Goal: Task Accomplishment & Management: Complete application form

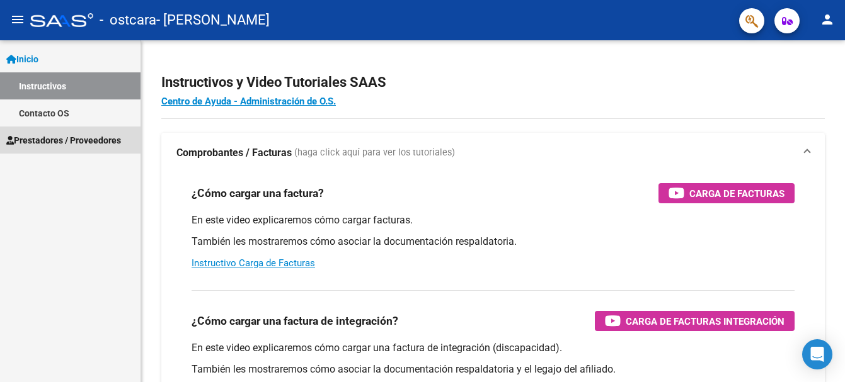
click at [67, 140] on span "Prestadores / Proveedores" at bounding box center [63, 141] width 115 height 14
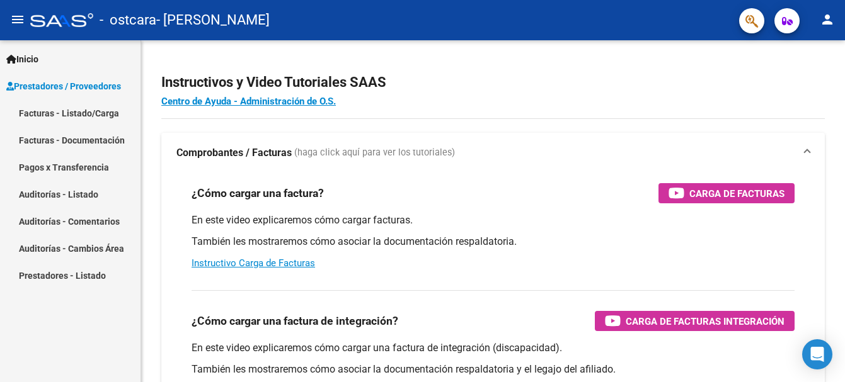
click at [69, 116] on link "Facturas - Listado/Carga" at bounding box center [70, 113] width 140 height 27
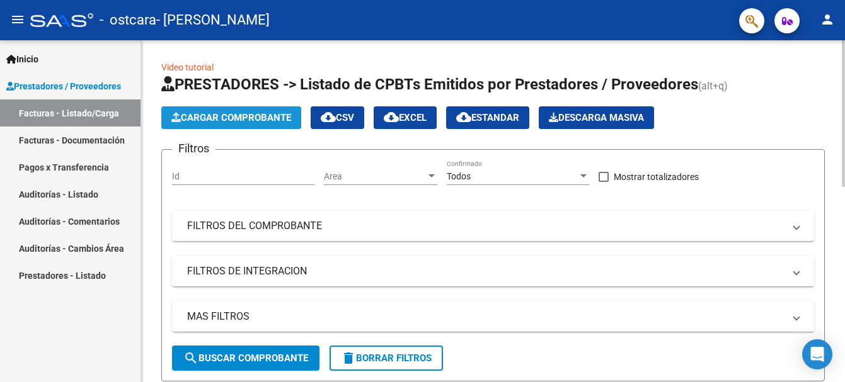
click at [214, 113] on span "Cargar Comprobante" at bounding box center [231, 117] width 120 height 11
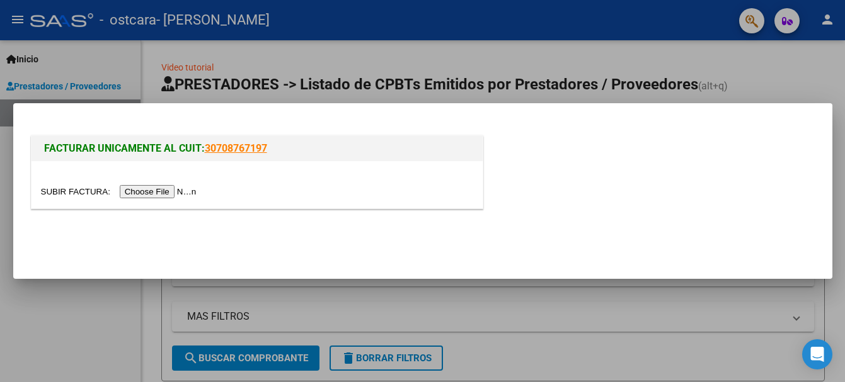
click at [172, 188] on input "file" at bounding box center [120, 191] width 159 height 13
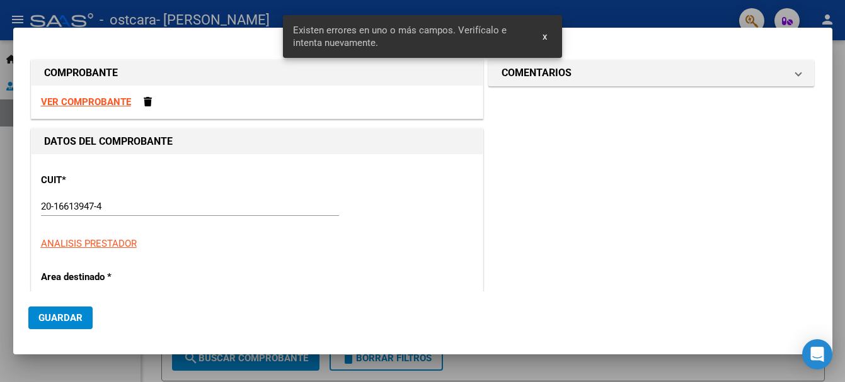
scroll to position [268, 0]
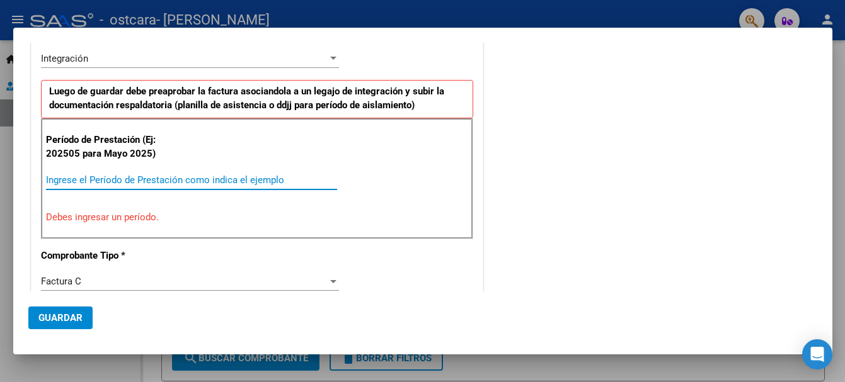
click at [156, 181] on input "Ingrese el Período de Prestación como indica el ejemplo" at bounding box center [191, 179] width 291 height 11
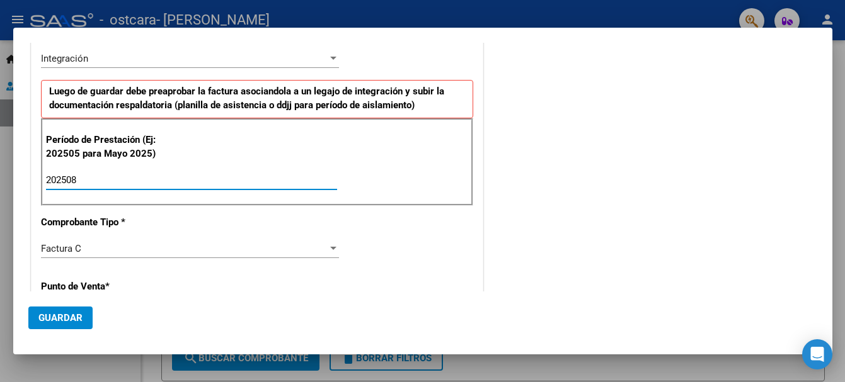
type input "202508"
click at [80, 320] on span "Guardar" at bounding box center [60, 317] width 44 height 11
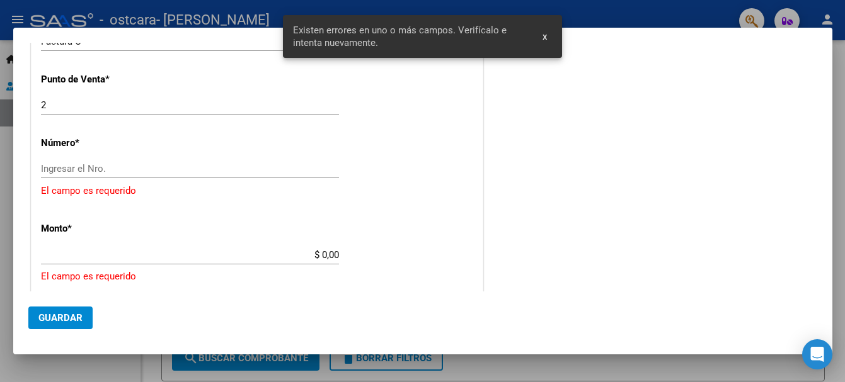
click at [300, 174] on input "Ingresar el Nro." at bounding box center [190, 168] width 298 height 11
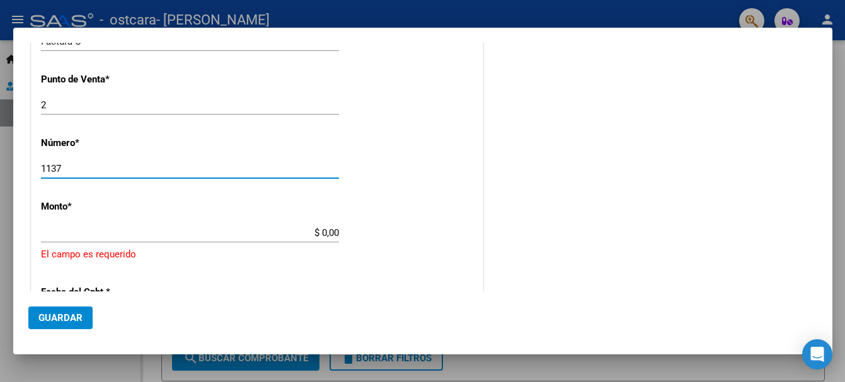
type input "1137"
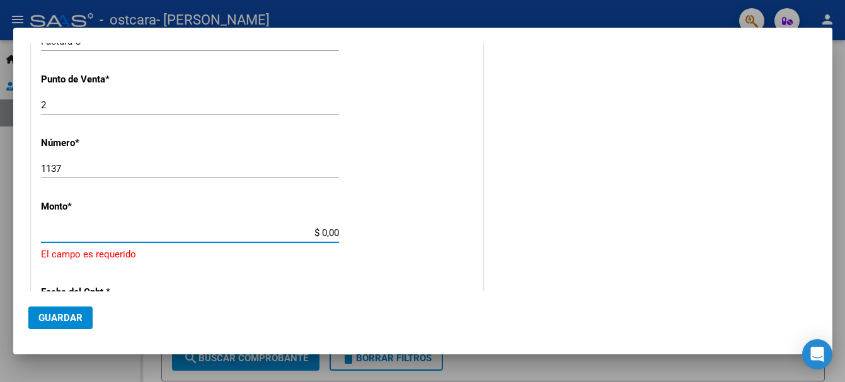
click at [316, 232] on input "$ 0,00" at bounding box center [190, 232] width 298 height 11
click at [324, 232] on input "$ 0,00" at bounding box center [190, 232] width 298 height 11
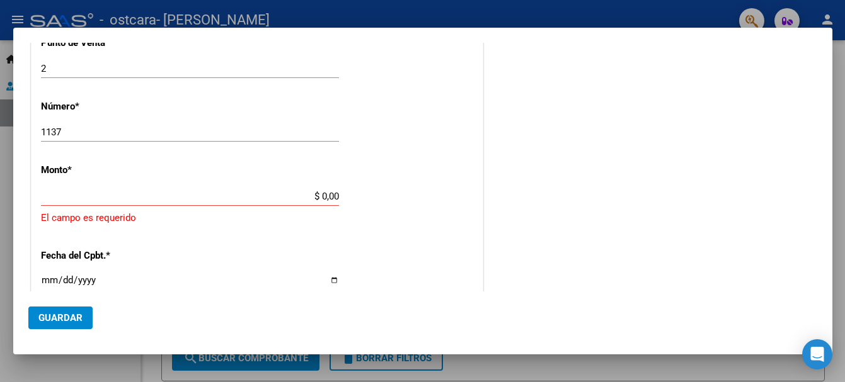
scroll to position [515, 0]
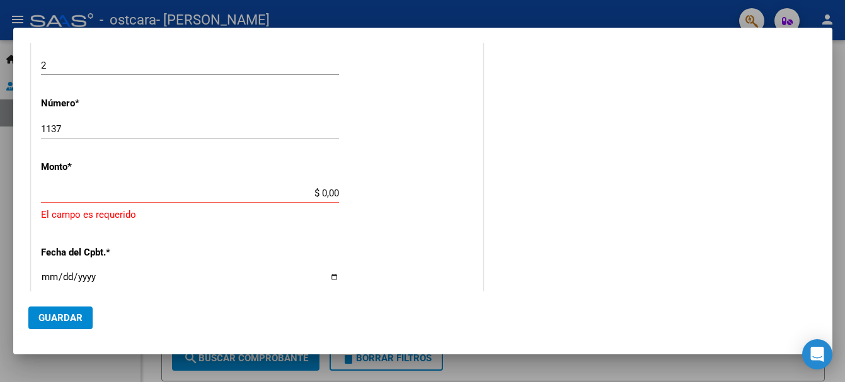
click at [332, 188] on input "$ 0,00" at bounding box center [190, 193] width 298 height 11
click at [334, 190] on input "$ 0,00" at bounding box center [190, 193] width 298 height 11
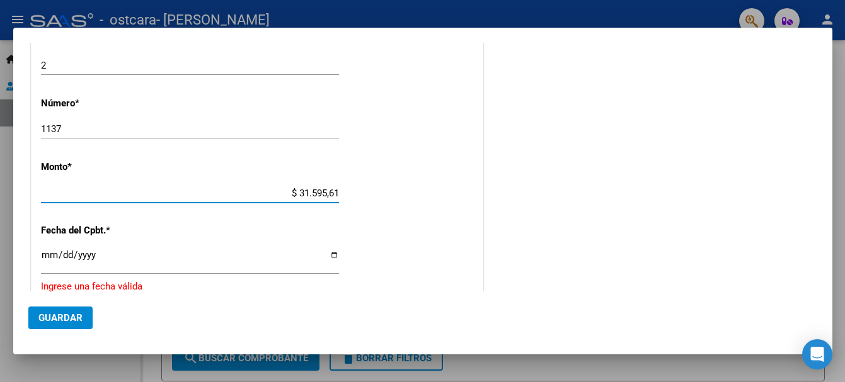
type input "$ 315.956,16"
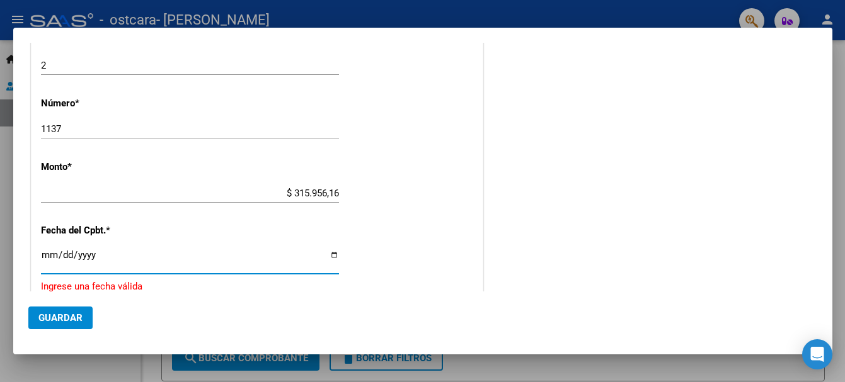
click at [50, 254] on input "Ingresar la fecha" at bounding box center [190, 260] width 298 height 20
type input "[DATE]"
click at [64, 324] on button "Guardar" at bounding box center [60, 318] width 64 height 23
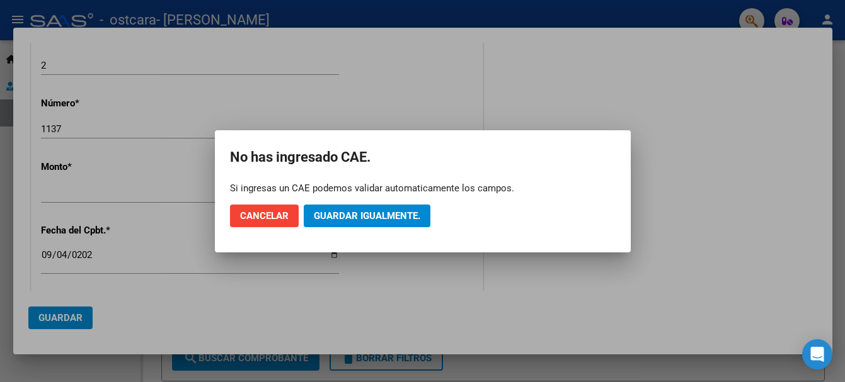
click at [198, 277] on div at bounding box center [422, 191] width 845 height 382
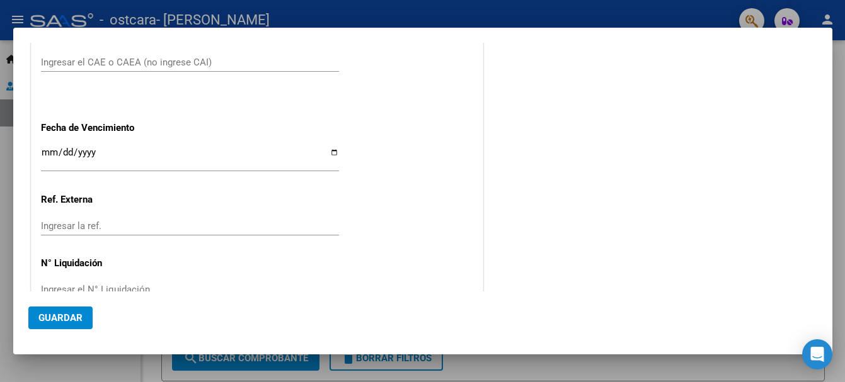
scroll to position [719, 0]
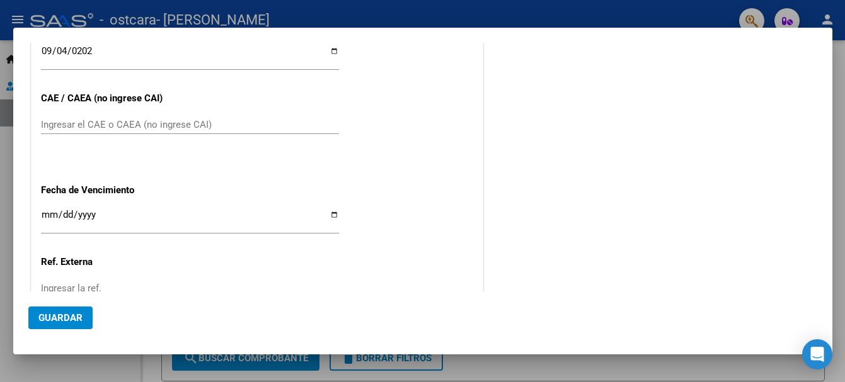
click at [245, 128] on input "Ingresar el CAE o CAEA (no ingrese CAI)" at bounding box center [190, 124] width 298 height 11
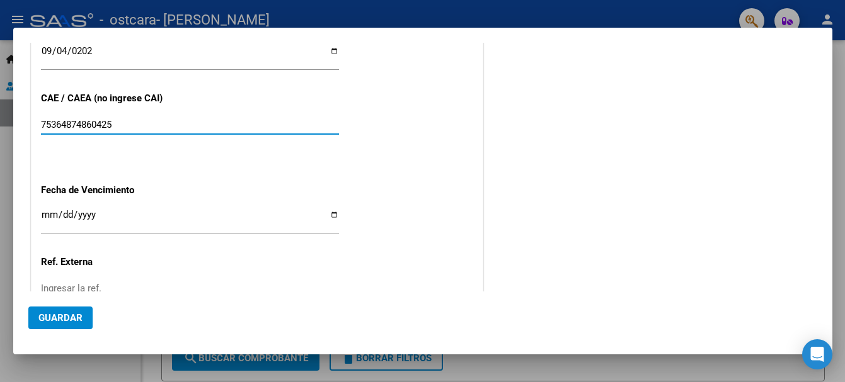
type input "75364874860425"
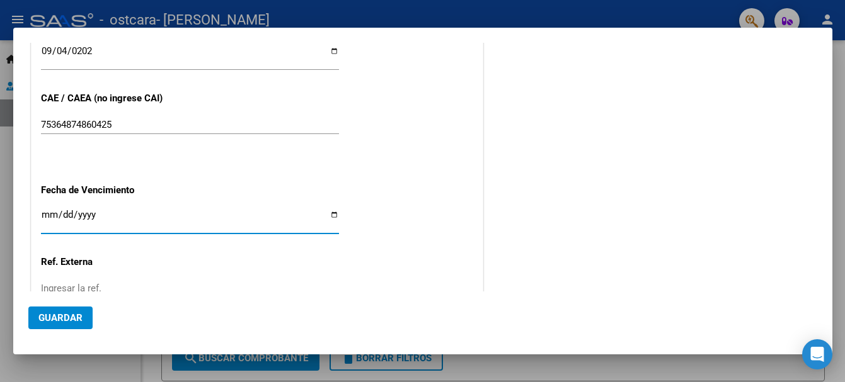
click at [50, 212] on input "Ingresar la fecha" at bounding box center [190, 220] width 298 height 20
type input "[DATE]"
click at [61, 317] on span "Guardar" at bounding box center [60, 317] width 44 height 11
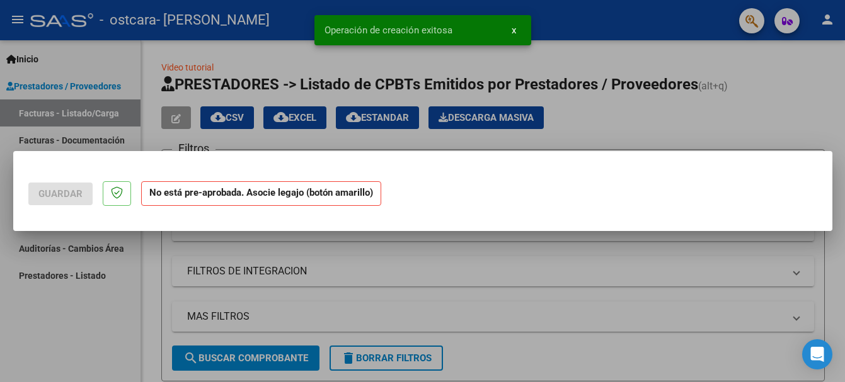
scroll to position [0, 0]
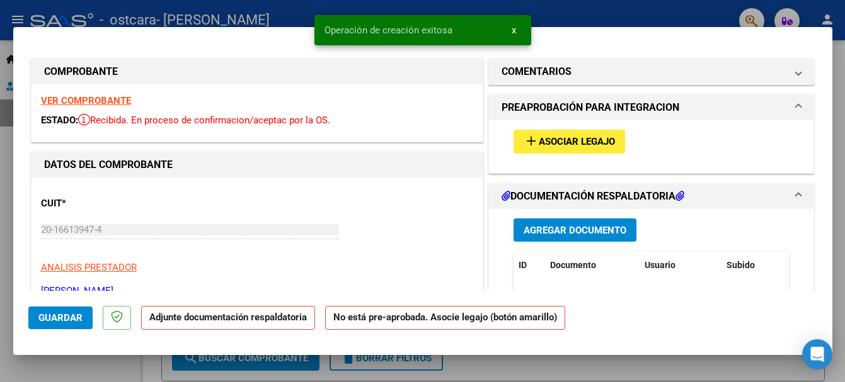
click at [592, 141] on span "Asociar Legajo" at bounding box center [576, 142] width 76 height 11
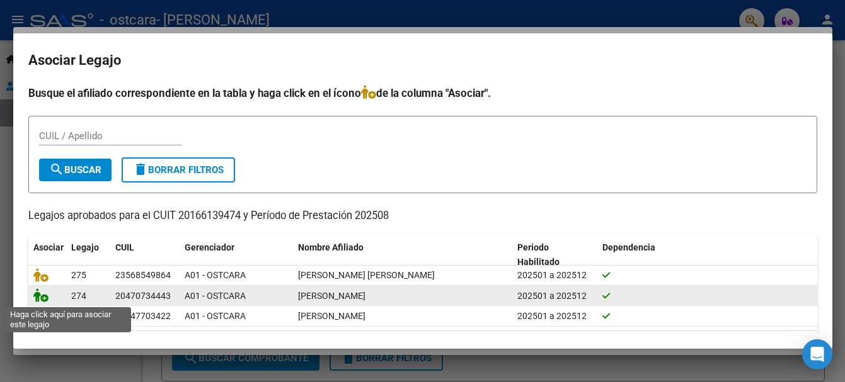
click at [42, 298] on icon at bounding box center [40, 295] width 15 height 14
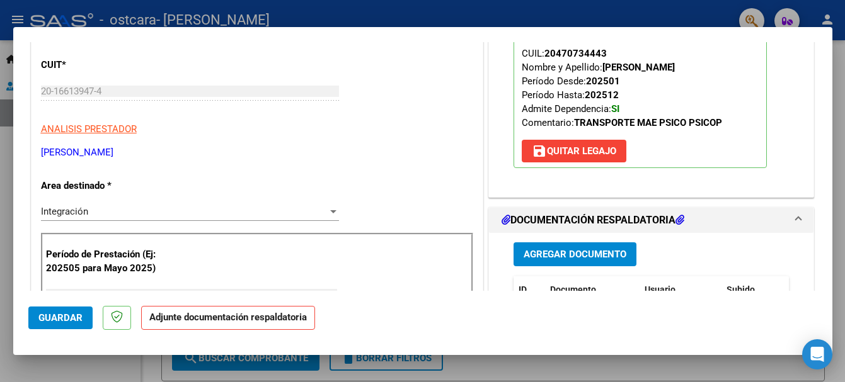
scroll to position [178, 0]
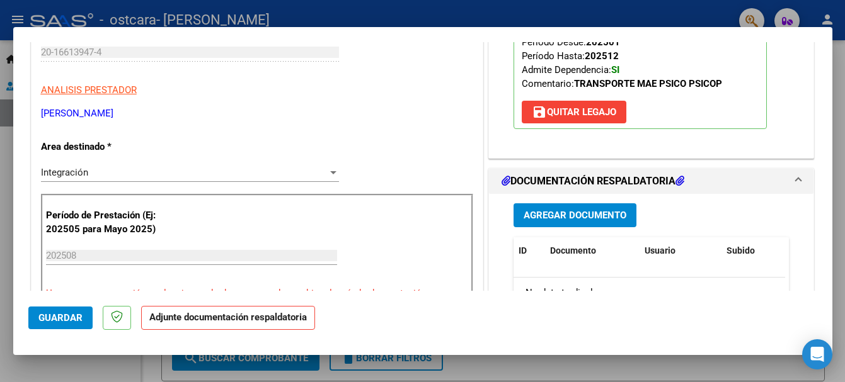
click at [588, 219] on span "Agregar Documento" at bounding box center [574, 215] width 103 height 11
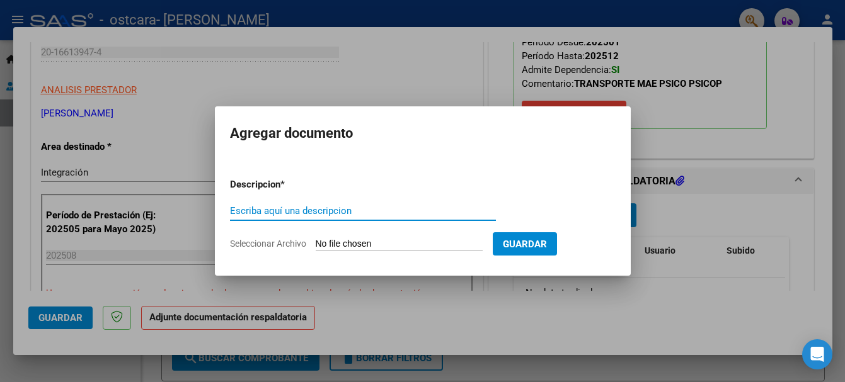
click at [401, 222] on div "Escriba aquí una descripcion" at bounding box center [363, 217] width 266 height 31
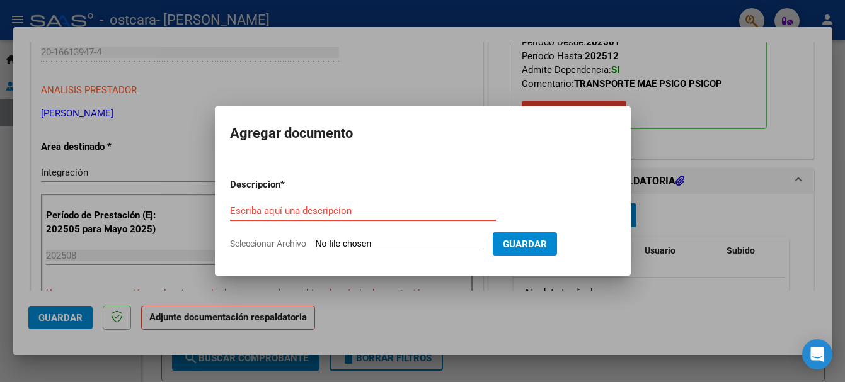
click at [399, 214] on input "Escriba aquí una descripcion" at bounding box center [363, 210] width 266 height 11
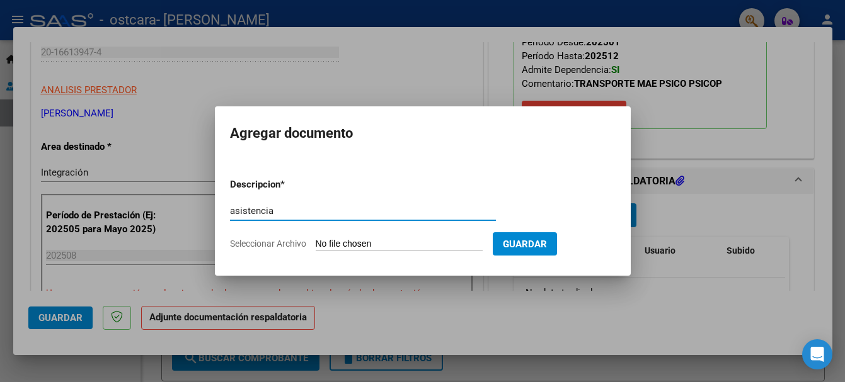
type input "asistencia"
click at [391, 242] on input "Seleccionar Archivo" at bounding box center [399, 245] width 167 height 12
type input "C:\fakepath\escuela .pdf"
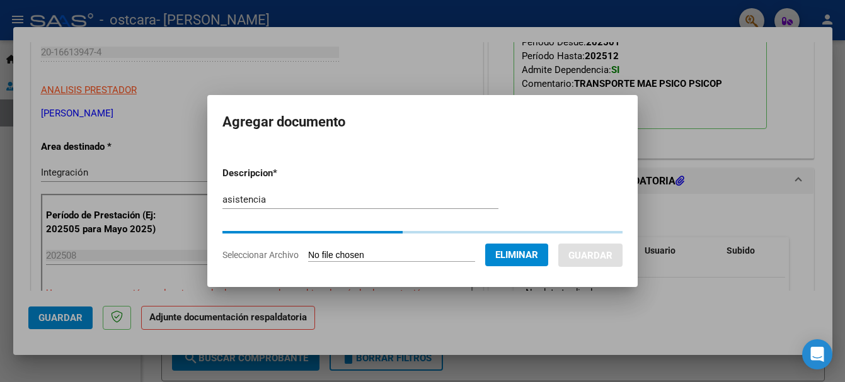
click at [349, 204] on div "asistencia Escriba aquí una descripcion" at bounding box center [360, 199] width 276 height 19
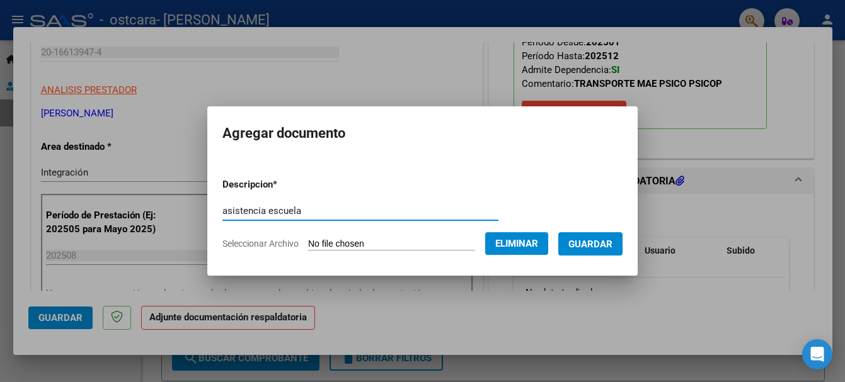
type input "asistencia escuela"
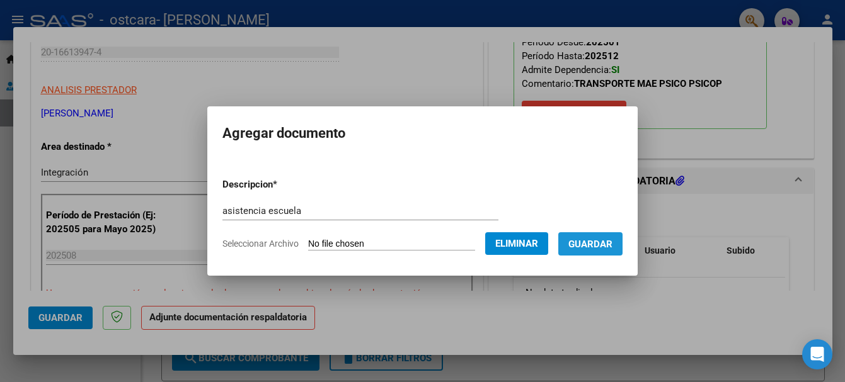
click at [603, 249] on span "Guardar" at bounding box center [590, 244] width 44 height 11
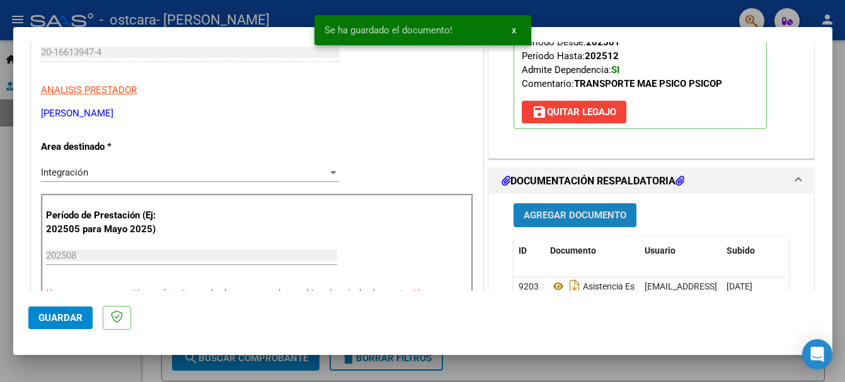
click at [586, 219] on span "Agregar Documento" at bounding box center [574, 215] width 103 height 11
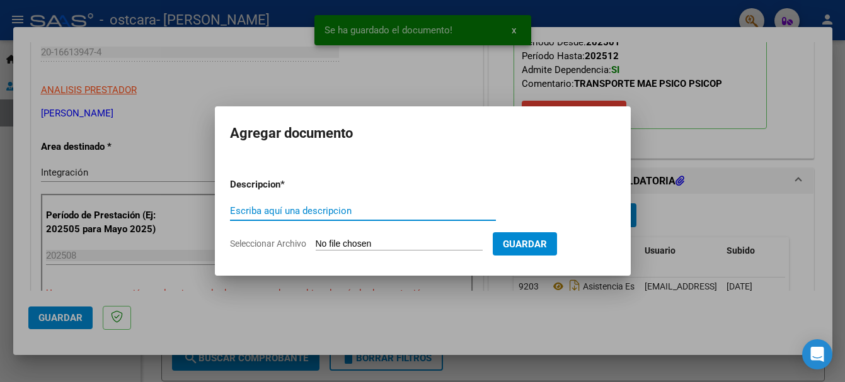
click at [423, 212] on input "Escriba aquí una descripcion" at bounding box center [363, 210] width 266 height 11
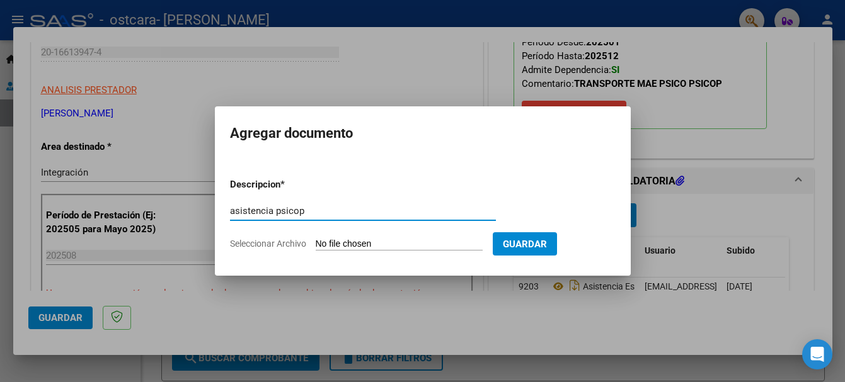
type input "asistencia psicop"
click at [415, 249] on input "Seleccionar Archivo" at bounding box center [399, 245] width 167 height 12
type input "C:\fakepath\psicop.pdf"
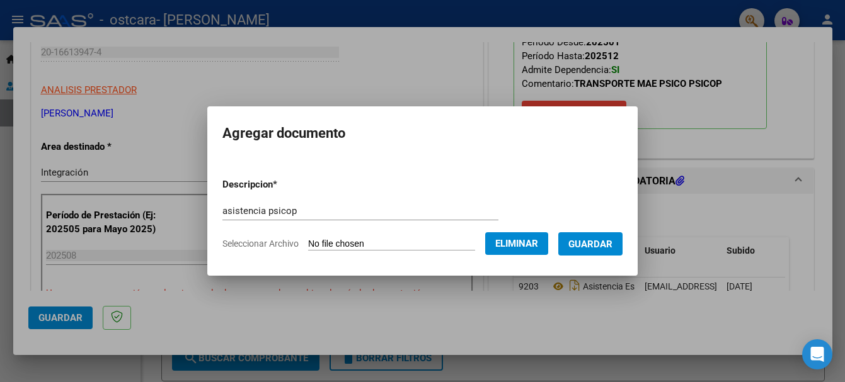
click at [612, 248] on span "Guardar" at bounding box center [590, 244] width 44 height 11
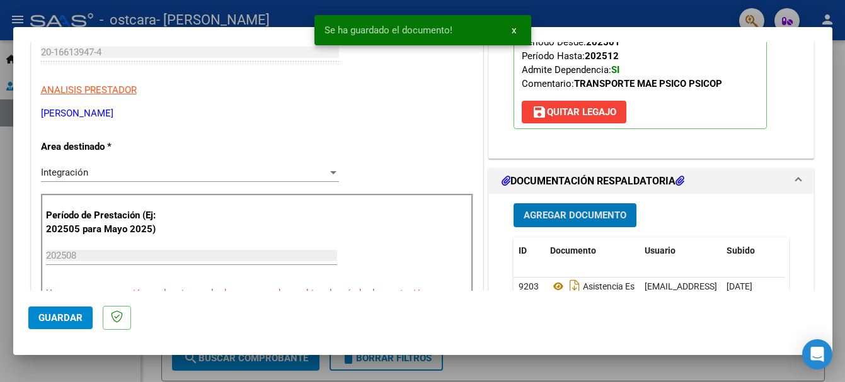
click at [590, 219] on span "Agregar Documento" at bounding box center [574, 215] width 103 height 11
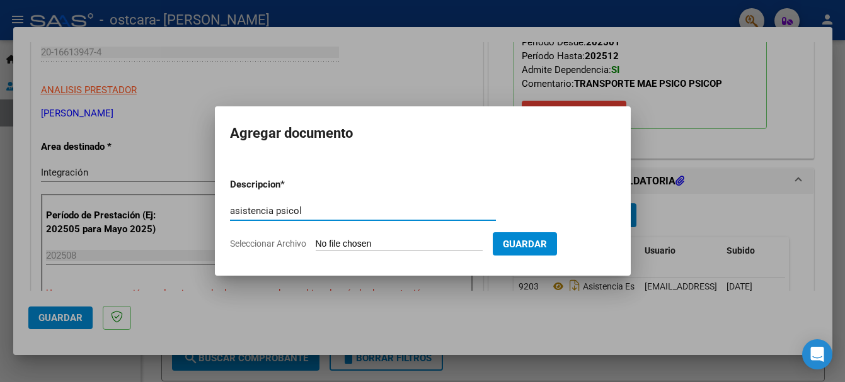
type input "asistencia psicol"
click at [475, 241] on input "Seleccionar Archivo" at bounding box center [399, 245] width 167 height 12
type input "C:\fakepath\psicóloga .pdf"
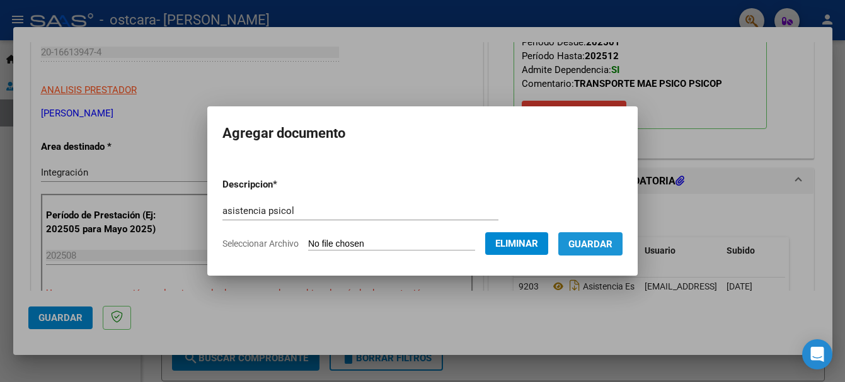
click at [612, 246] on span "Guardar" at bounding box center [590, 244] width 44 height 11
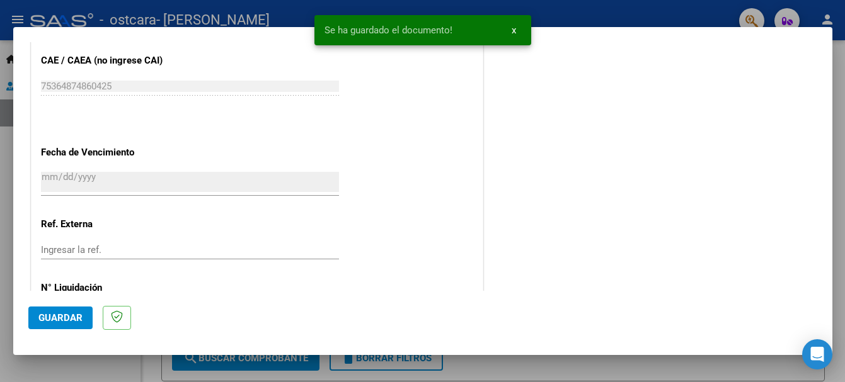
scroll to position [832, 0]
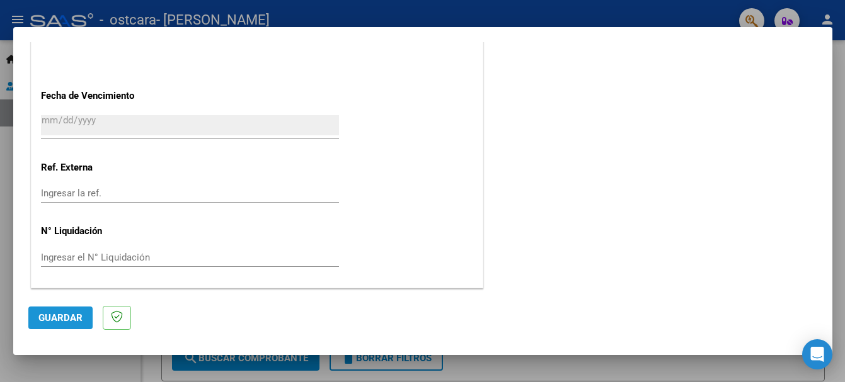
click at [69, 322] on span "Guardar" at bounding box center [60, 317] width 44 height 11
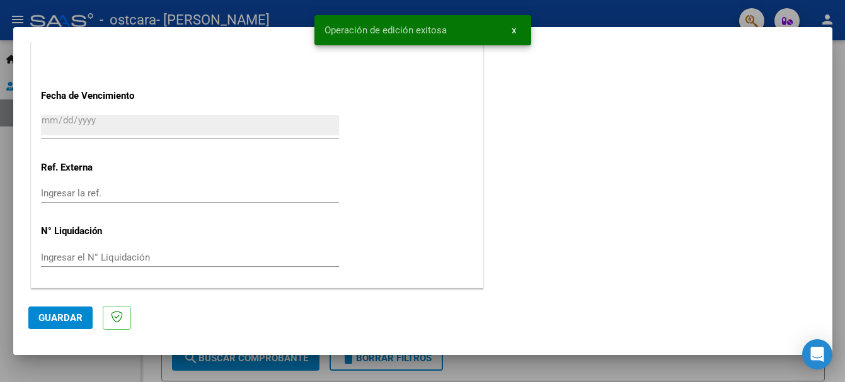
click at [74, 16] on div at bounding box center [422, 191] width 845 height 382
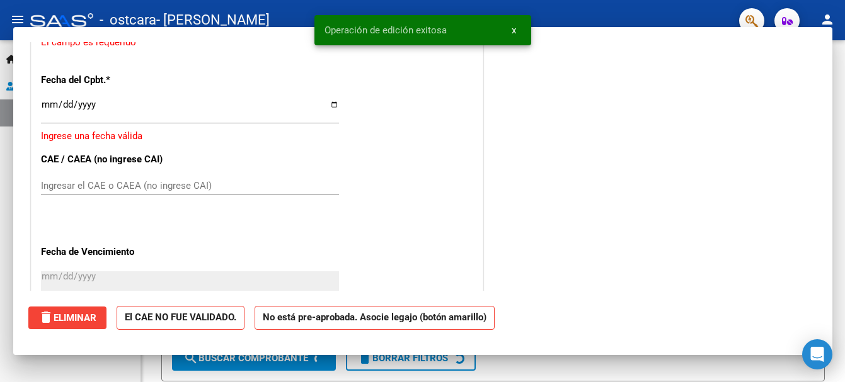
scroll to position [0, 0]
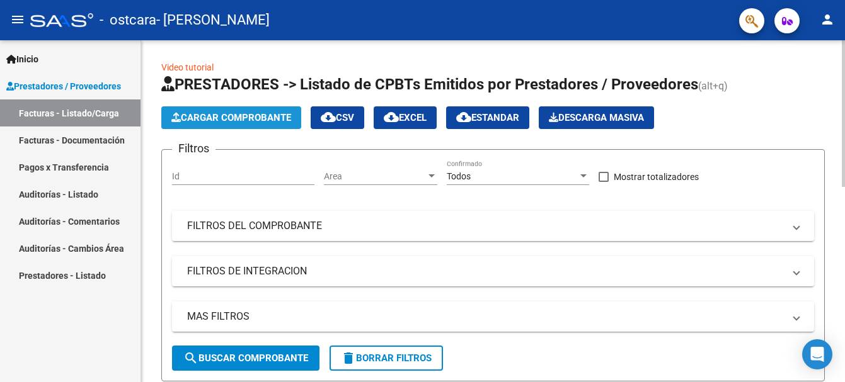
click at [181, 119] on span "Cargar Comprobante" at bounding box center [231, 117] width 120 height 11
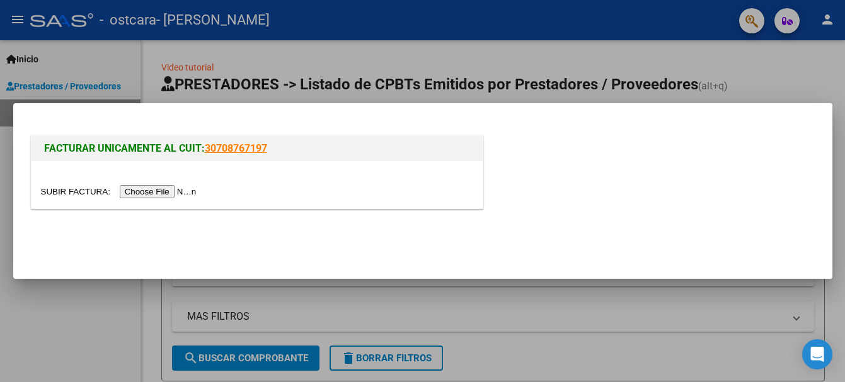
click at [155, 193] on input "file" at bounding box center [120, 191] width 159 height 13
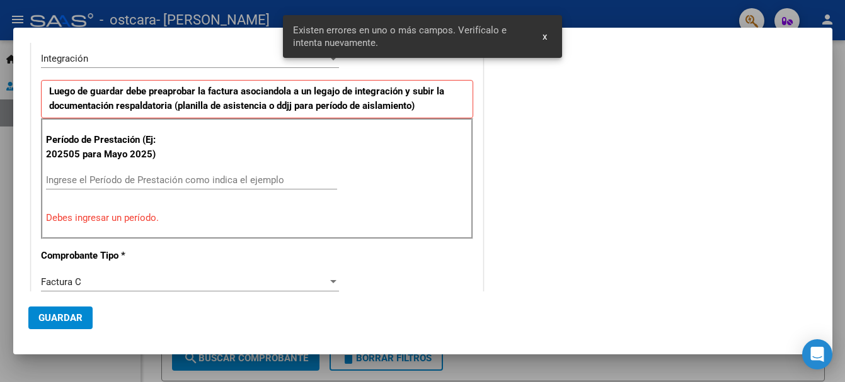
scroll to position [268, 0]
click at [159, 176] on input "Ingrese el Período de Prestación como indica el ejemplo" at bounding box center [191, 179] width 291 height 11
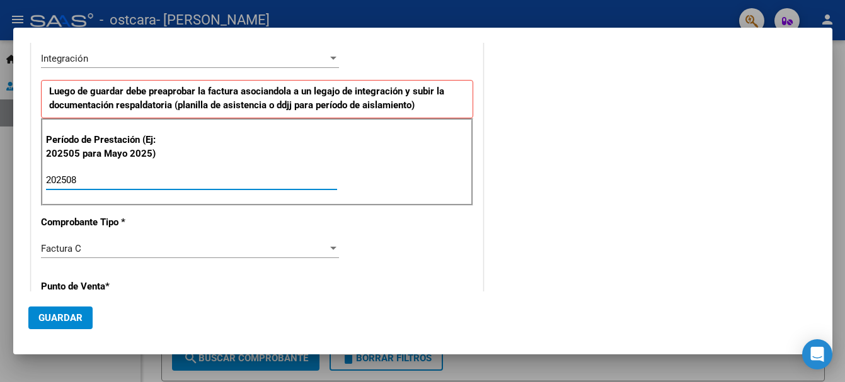
type input "202508"
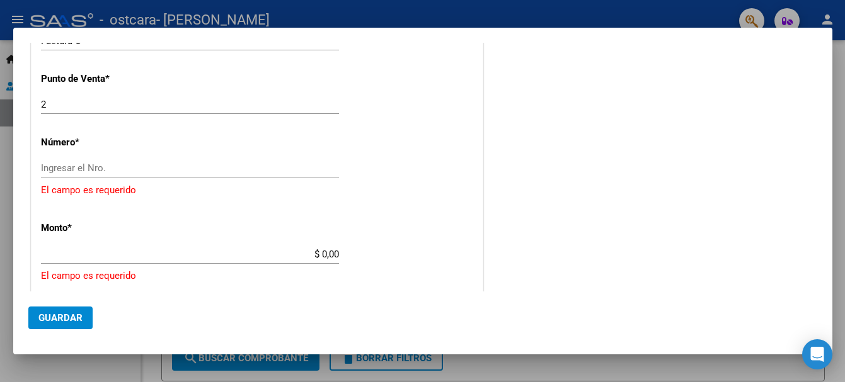
scroll to position [482, 0]
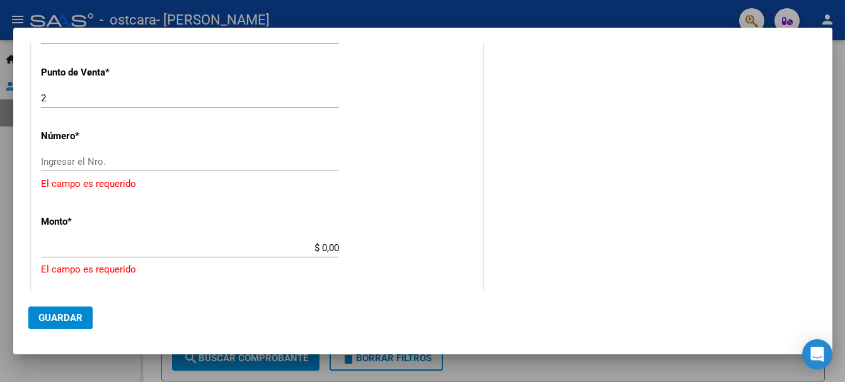
click at [193, 166] on input "Ingresar el Nro." at bounding box center [190, 161] width 298 height 11
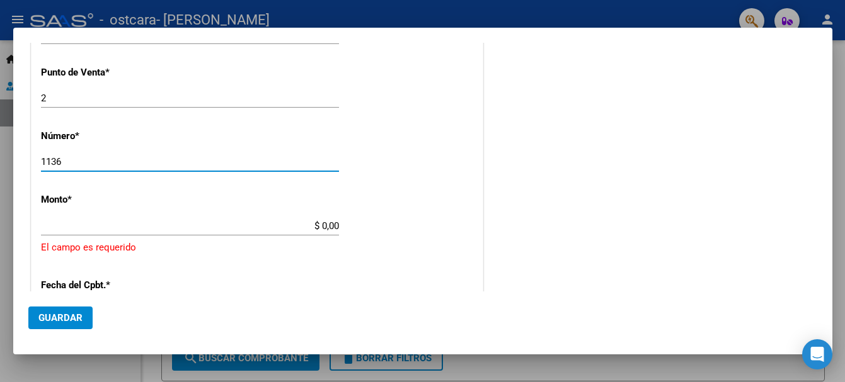
type input "1136"
click at [334, 227] on input "$ 0,00" at bounding box center [190, 225] width 298 height 11
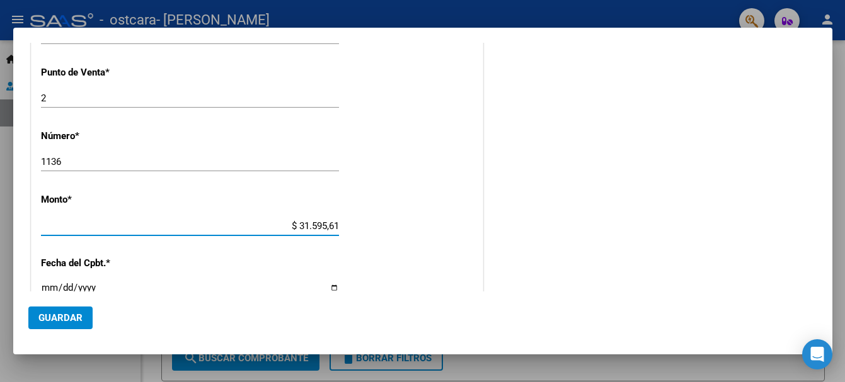
type input "$ 315.956,16"
click at [52, 282] on div "Ingresar la fecha" at bounding box center [190, 293] width 298 height 27
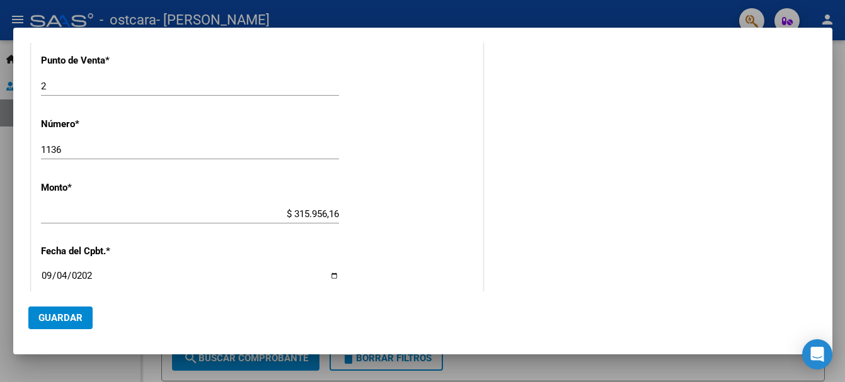
type input "[DATE]"
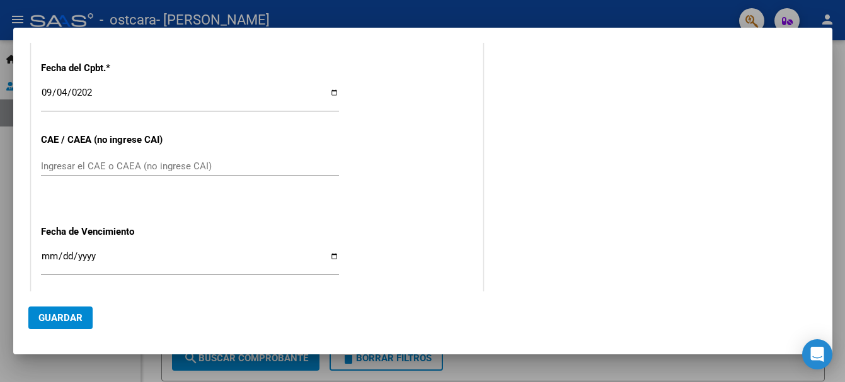
scroll to position [707, 0]
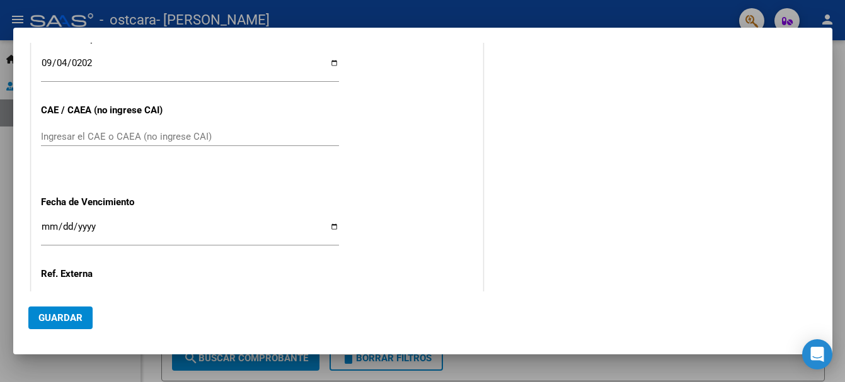
click at [99, 135] on input "Ingresar el CAE o CAEA (no ingrese CAI)" at bounding box center [190, 136] width 298 height 11
type input "75364874450903"
click at [50, 226] on input "Ingresar la fecha" at bounding box center [190, 232] width 298 height 20
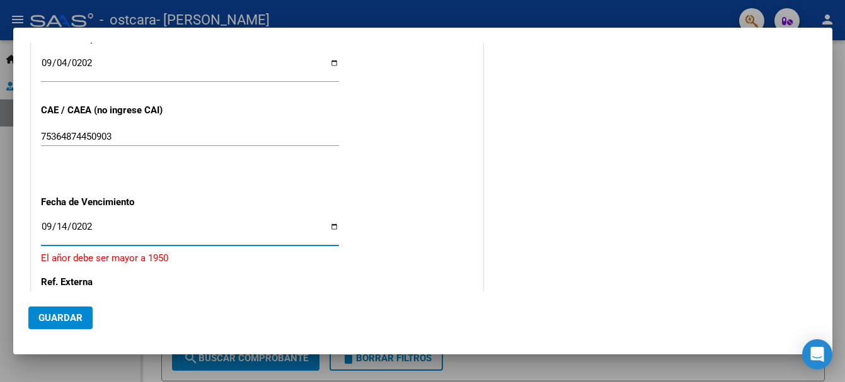
type input "[DATE]"
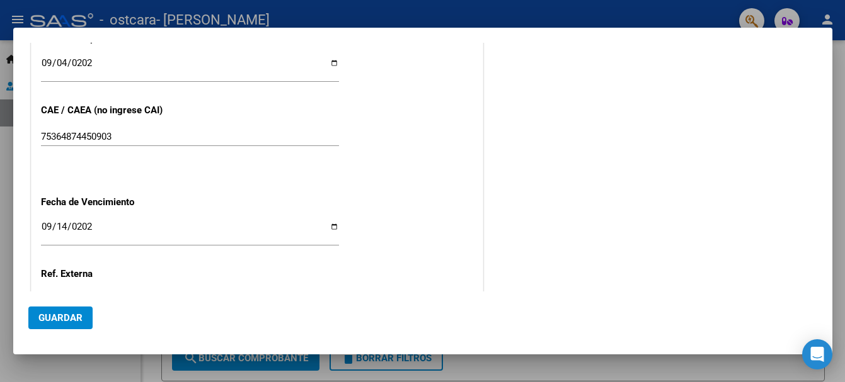
scroll to position [814, 0]
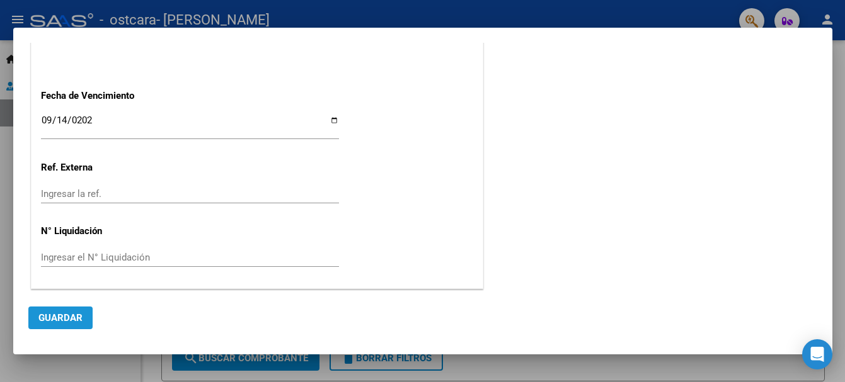
click at [49, 324] on button "Guardar" at bounding box center [60, 318] width 64 height 23
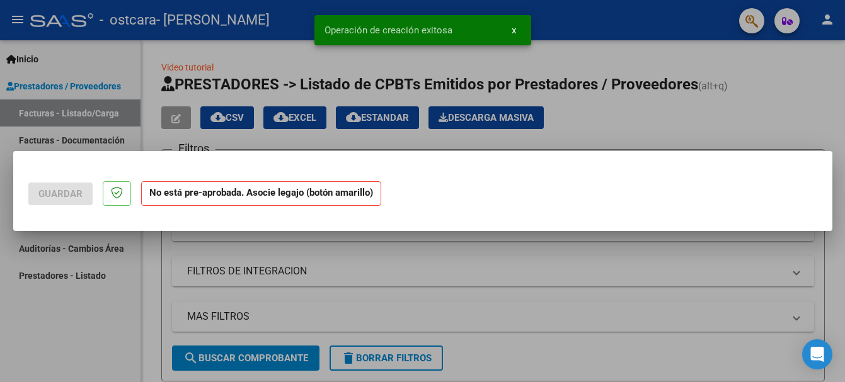
scroll to position [0, 0]
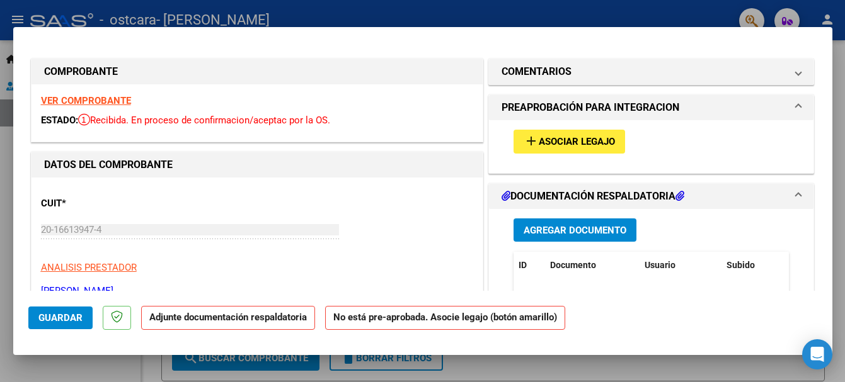
click at [525, 140] on mat-icon "add" at bounding box center [530, 141] width 15 height 15
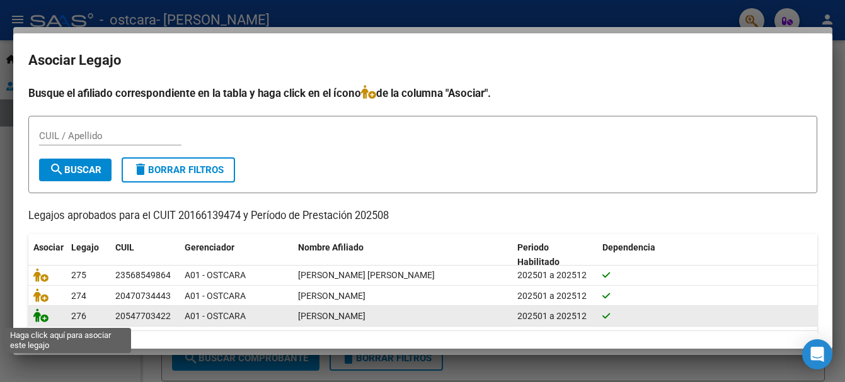
click at [37, 319] on icon at bounding box center [40, 316] width 15 height 14
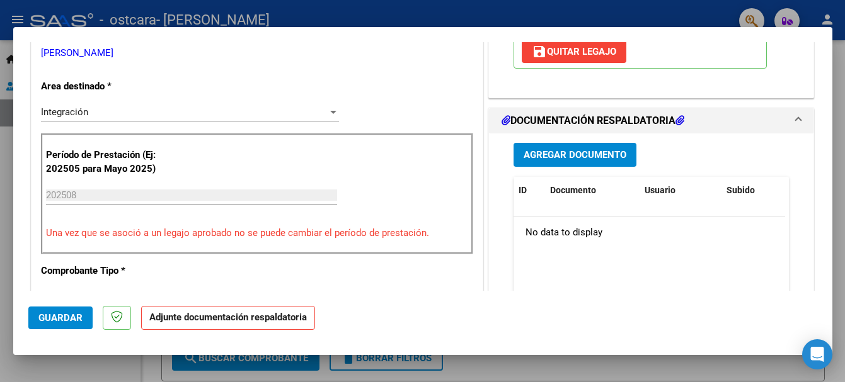
scroll to position [244, 0]
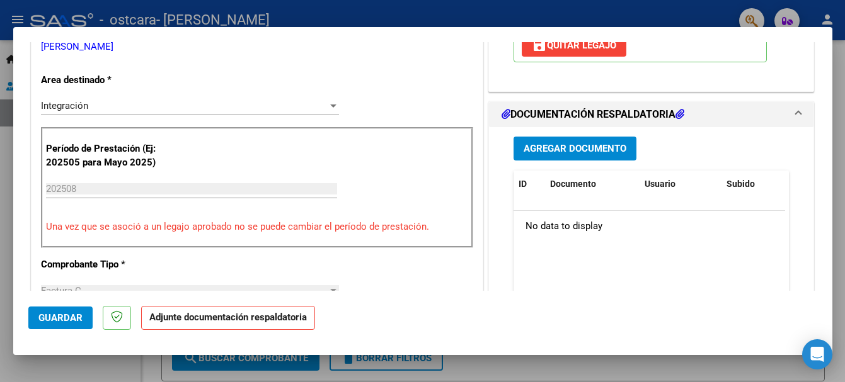
click at [613, 152] on span "Agregar Documento" at bounding box center [574, 149] width 103 height 11
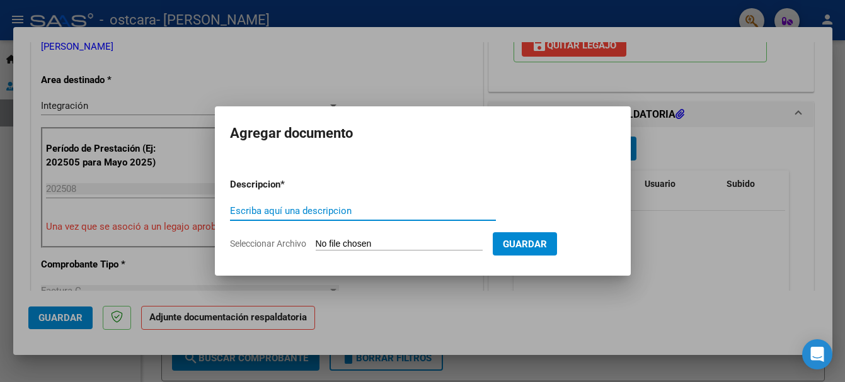
click at [444, 210] on input "Escriba aquí una descripcion" at bounding box center [363, 210] width 266 height 11
type input "asistencia escuela"
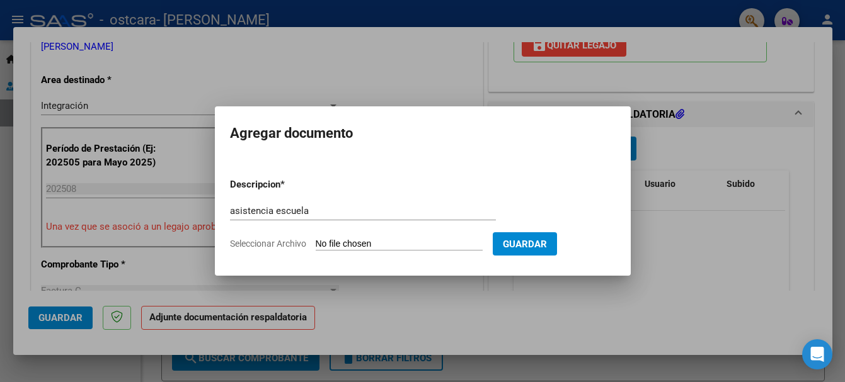
click at [420, 240] on input "Seleccionar Archivo" at bounding box center [399, 245] width 167 height 12
type input "C:\fakepath\escuela.pdf"
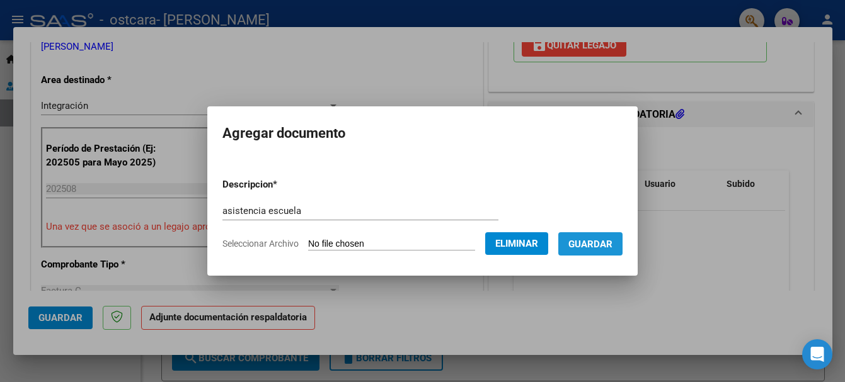
click at [589, 244] on span "Guardar" at bounding box center [590, 244] width 44 height 11
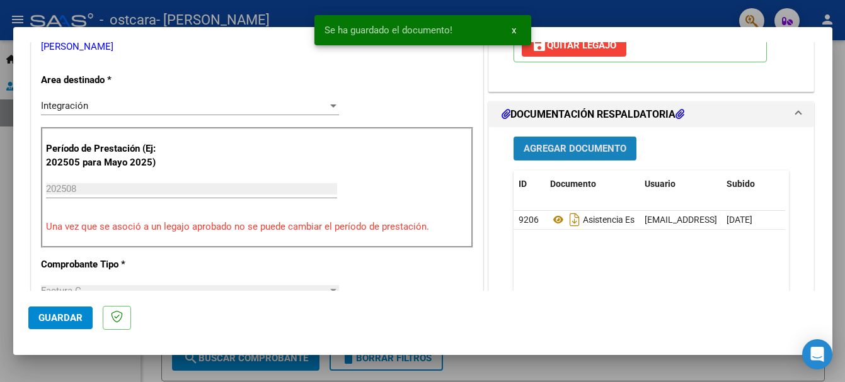
click at [604, 141] on button "Agregar Documento" at bounding box center [574, 148] width 123 height 23
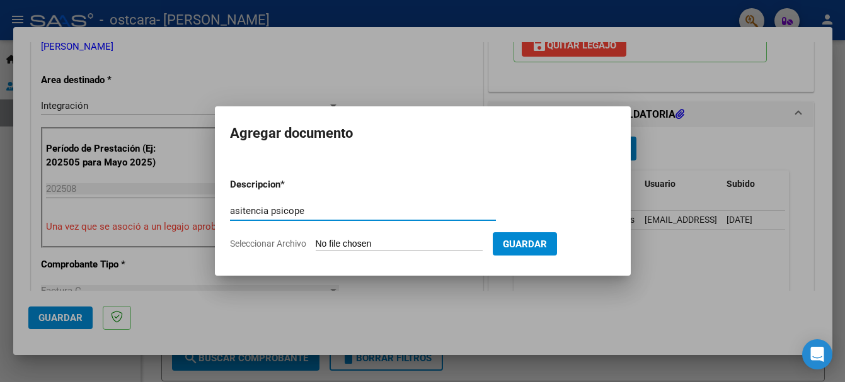
type input "asitencia psicope"
click at [405, 246] on input "Seleccionar Archivo" at bounding box center [399, 245] width 167 height 12
type input "C:\fakepath\psicop.pdf"
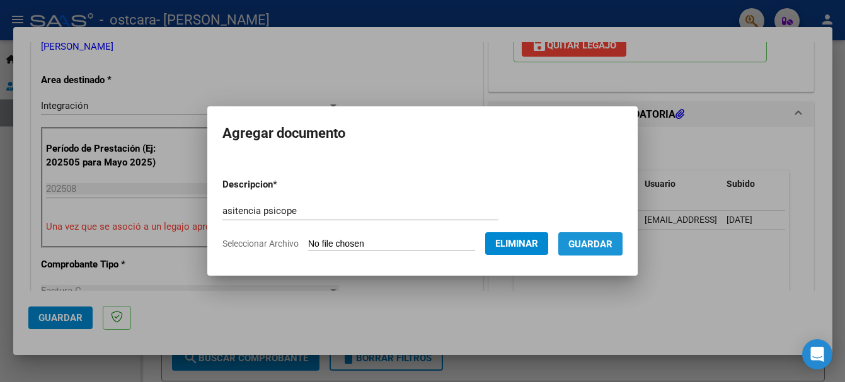
click at [610, 245] on span "Guardar" at bounding box center [590, 244] width 44 height 11
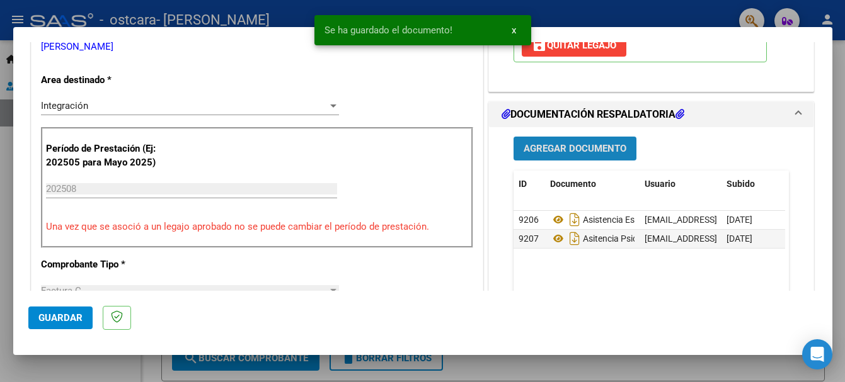
click at [587, 156] on button "Agregar Documento" at bounding box center [574, 148] width 123 height 23
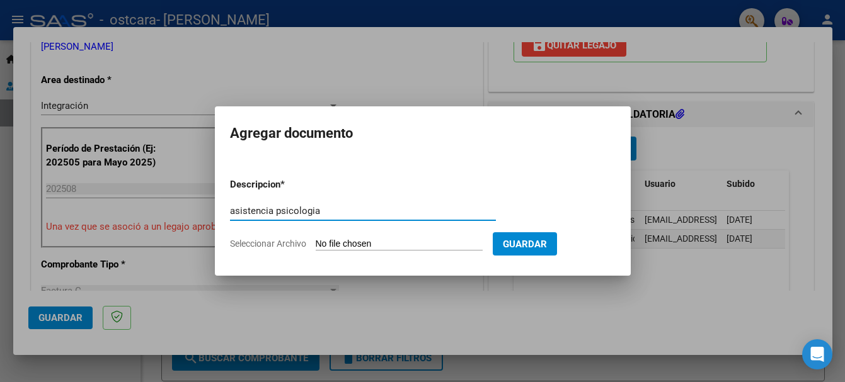
type input "asistencia psicologia"
click at [430, 244] on input "Seleccionar Archivo" at bounding box center [399, 245] width 167 height 12
type input "C:\fakepath\psicol.pdf"
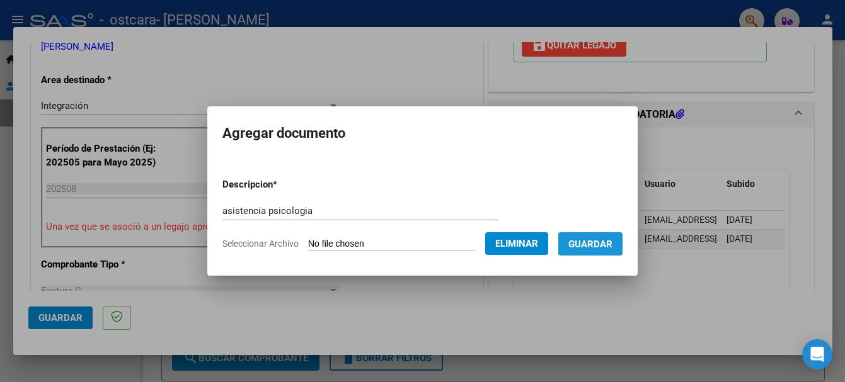
click at [587, 236] on button "Guardar" at bounding box center [590, 243] width 64 height 23
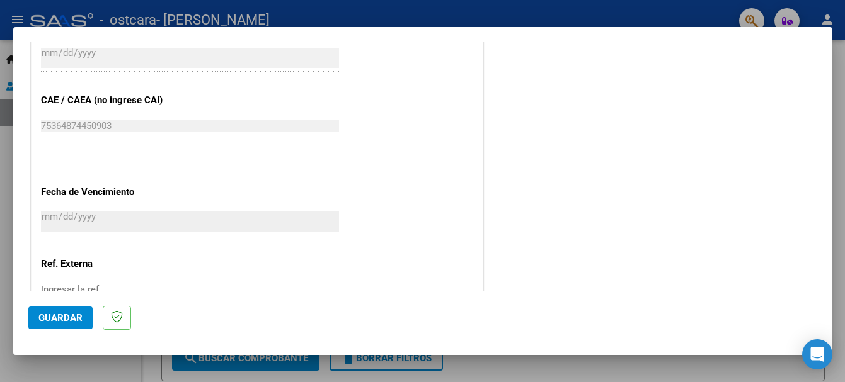
scroll to position [832, 0]
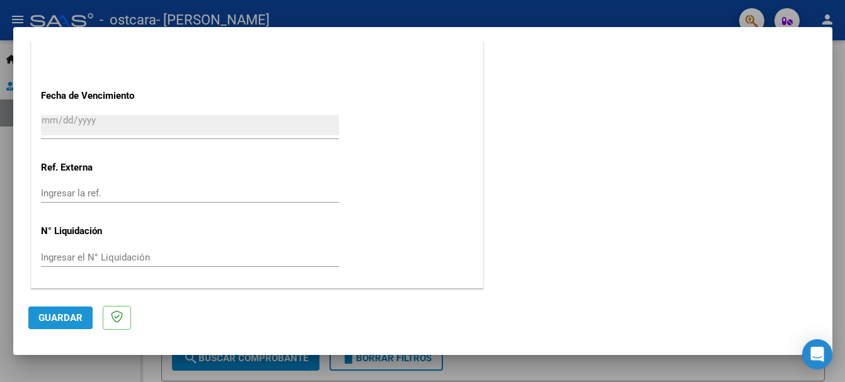
click at [45, 314] on span "Guardar" at bounding box center [60, 317] width 44 height 11
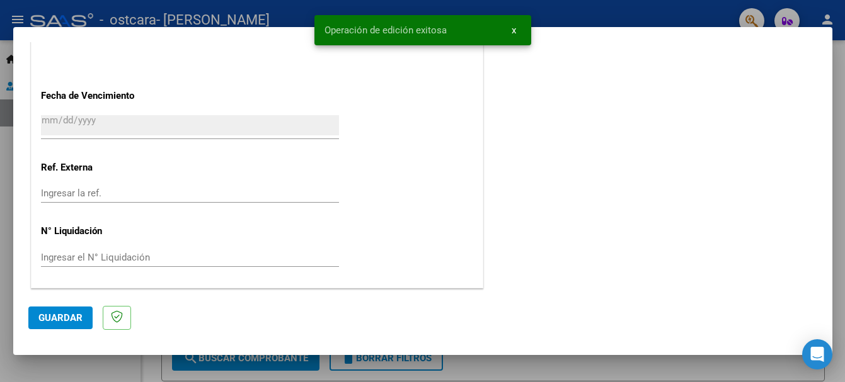
click at [310, 8] on div "Operación de edición exitosa x" at bounding box center [422, 30] width 247 height 60
click at [320, 2] on div "Operación de edición exitosa x" at bounding box center [422, 30] width 247 height 60
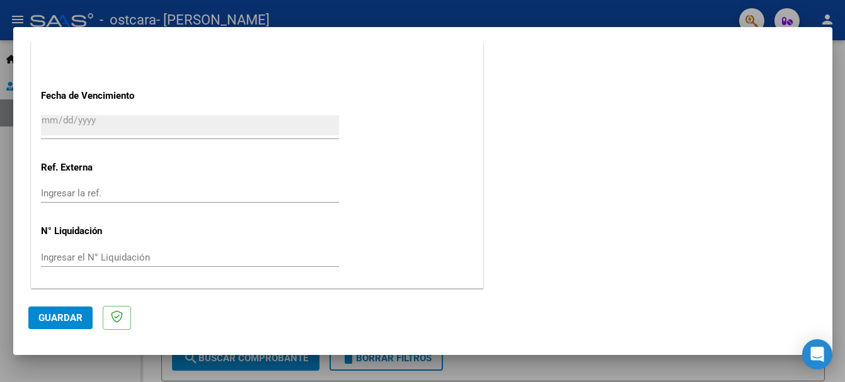
click at [615, 6] on div at bounding box center [422, 191] width 845 height 382
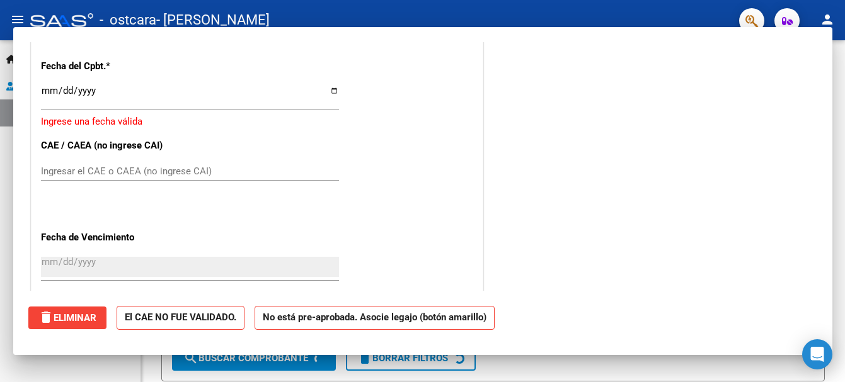
scroll to position [0, 0]
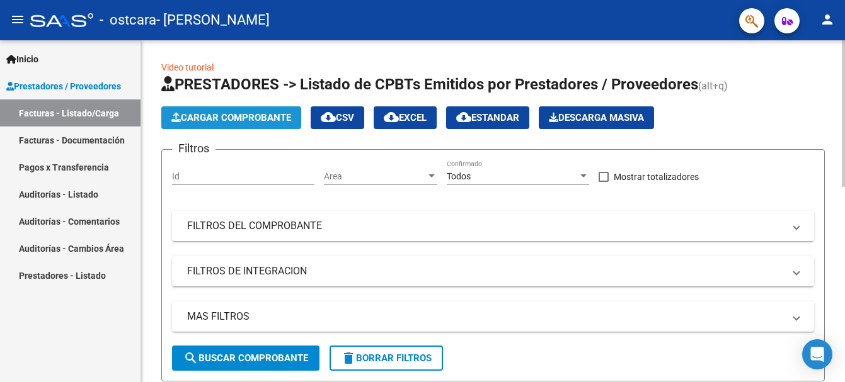
click at [248, 117] on span "Cargar Comprobante" at bounding box center [231, 117] width 120 height 11
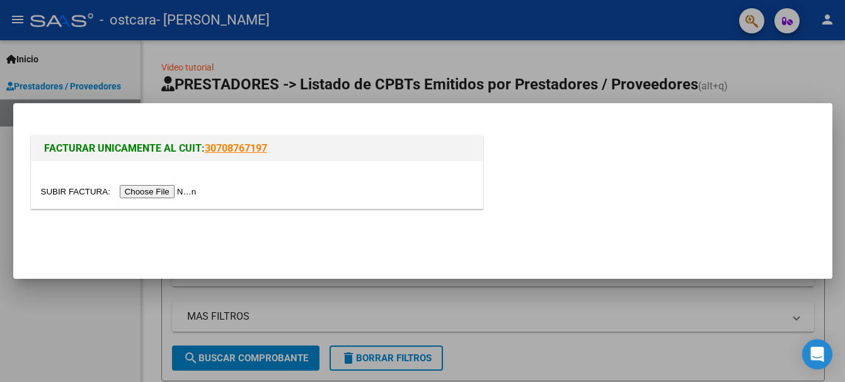
click at [157, 190] on input "file" at bounding box center [120, 191] width 159 height 13
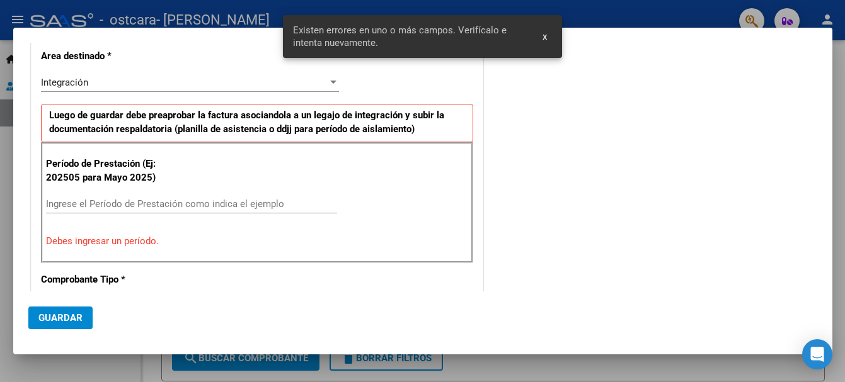
scroll to position [268, 0]
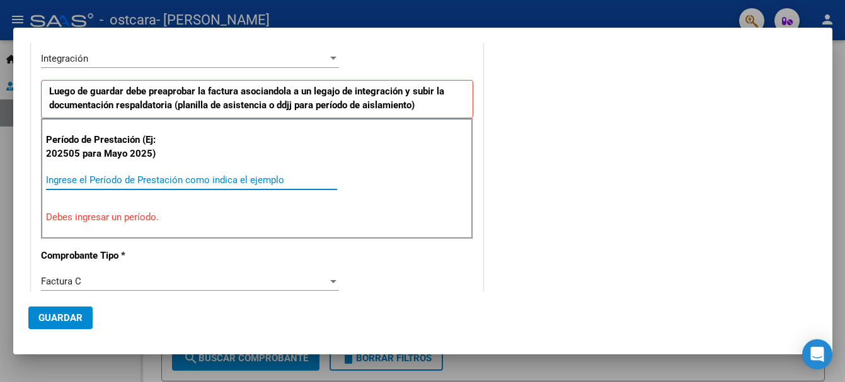
click at [154, 183] on input "Ingrese el Período de Prestación como indica el ejemplo" at bounding box center [191, 179] width 291 height 11
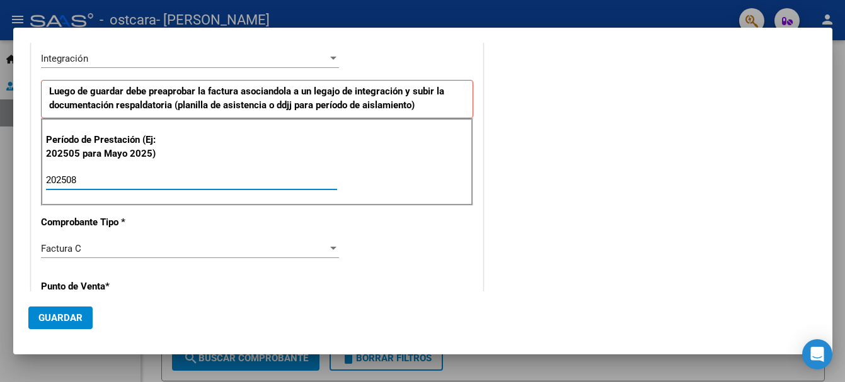
type input "202508"
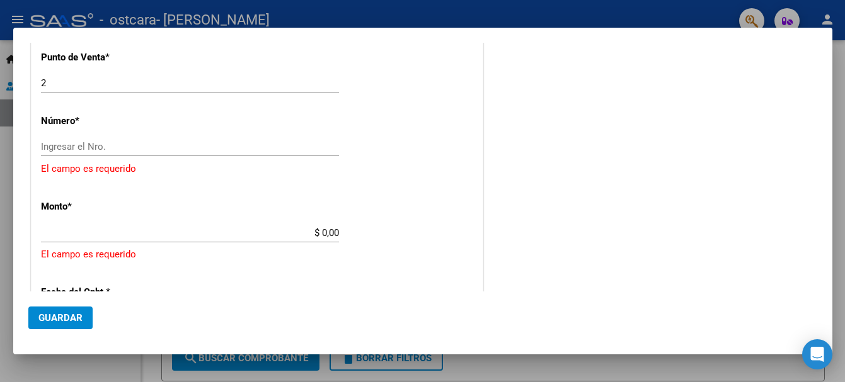
scroll to position [513, 0]
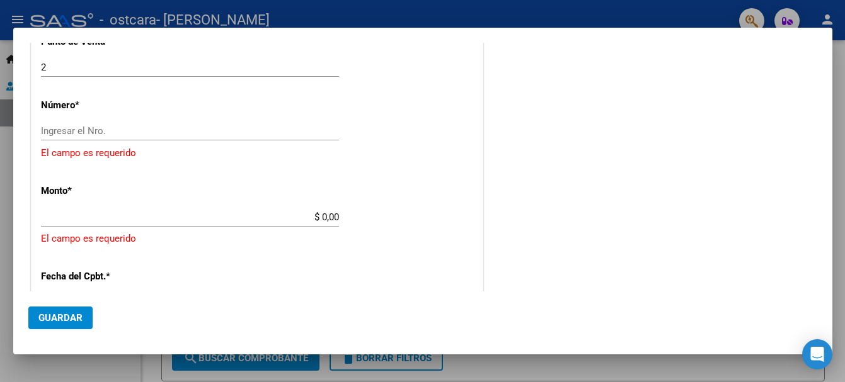
click at [309, 127] on input "Ingresar el Nro." at bounding box center [190, 130] width 298 height 11
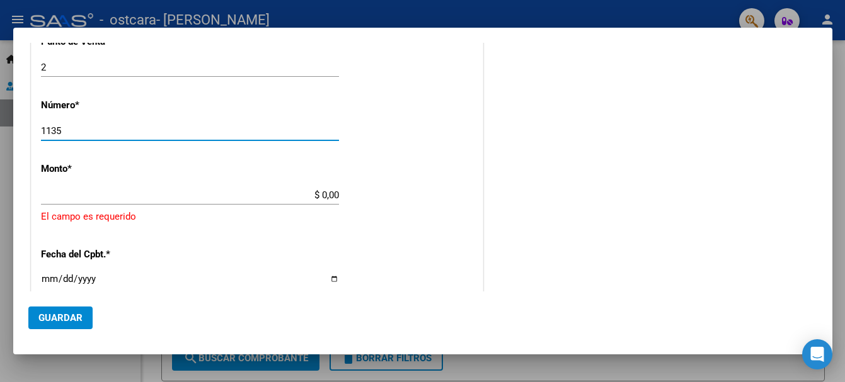
type input "1135"
click at [334, 190] on input "$ 0,00" at bounding box center [190, 195] width 298 height 11
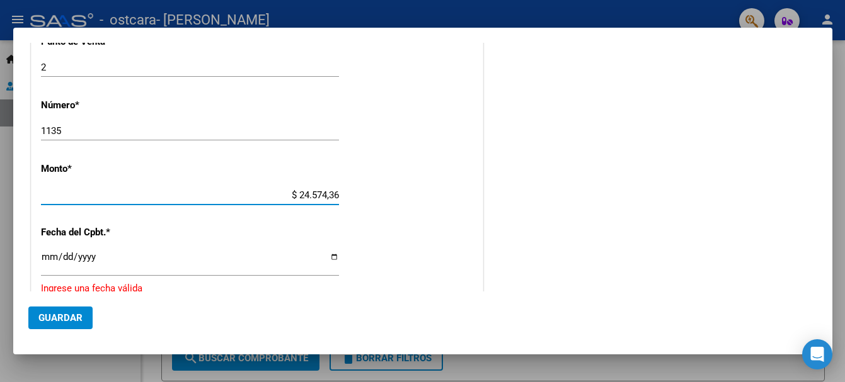
type input "$ 245.743,68"
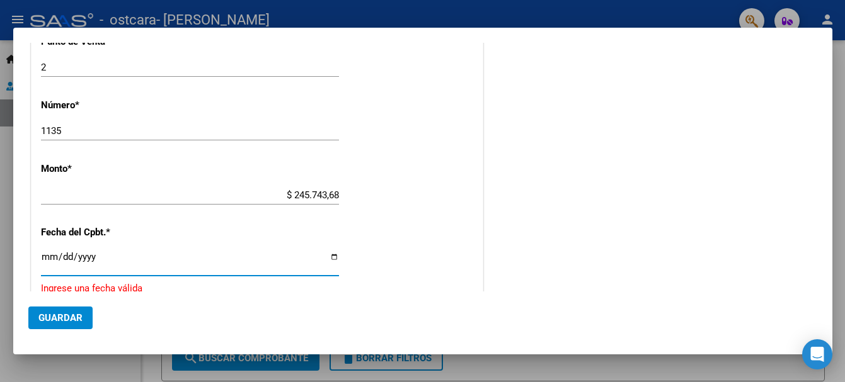
click at [49, 259] on input "Ingresar la fecha" at bounding box center [190, 262] width 298 height 20
type input "[DATE]"
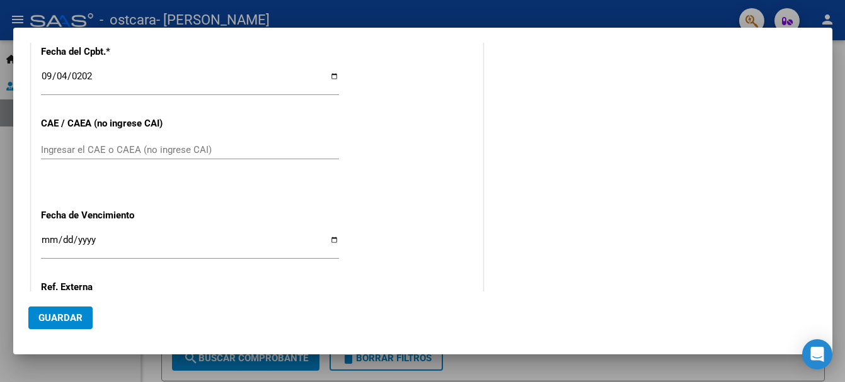
scroll to position [703, 0]
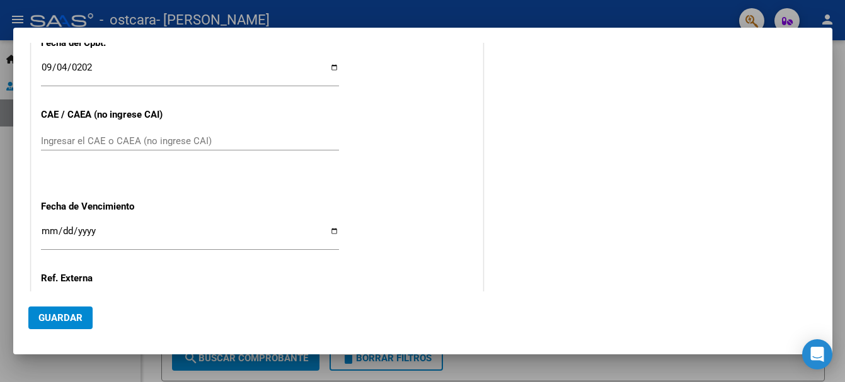
click at [152, 134] on div "Ingresar el CAE o CAEA (no ingrese CAI)" at bounding box center [190, 141] width 298 height 19
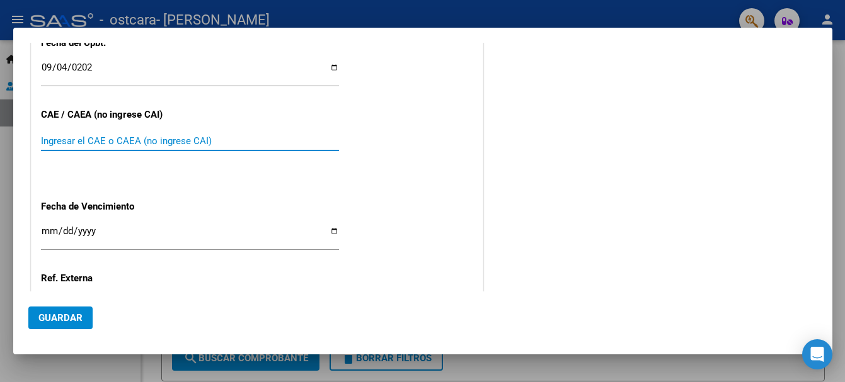
click at [144, 144] on input "Ingresar el CAE o CAEA (no ingrese CAI)" at bounding box center [190, 140] width 298 height 11
type input "75364873966422"
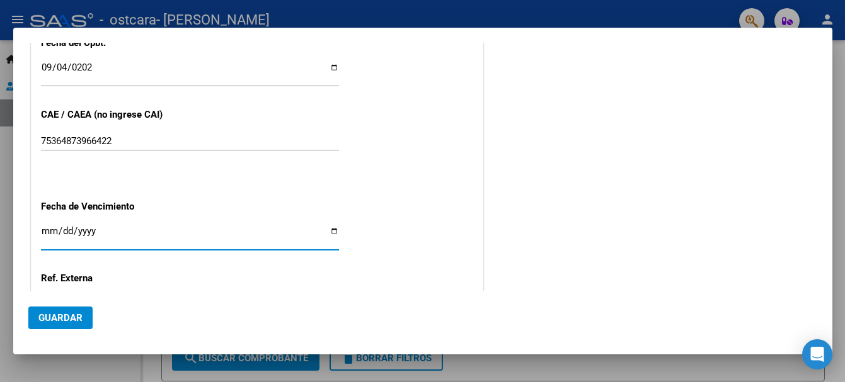
click at [43, 229] on input "Ingresar la fecha" at bounding box center [190, 236] width 298 height 20
type input "[DATE]"
click at [76, 316] on span "Guardar" at bounding box center [60, 317] width 44 height 11
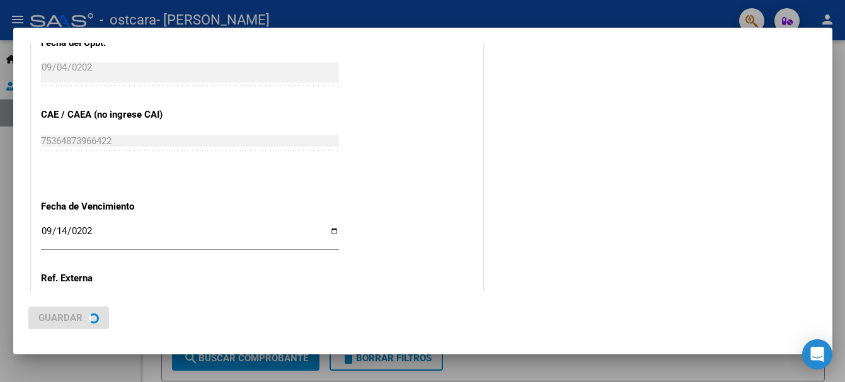
scroll to position [0, 0]
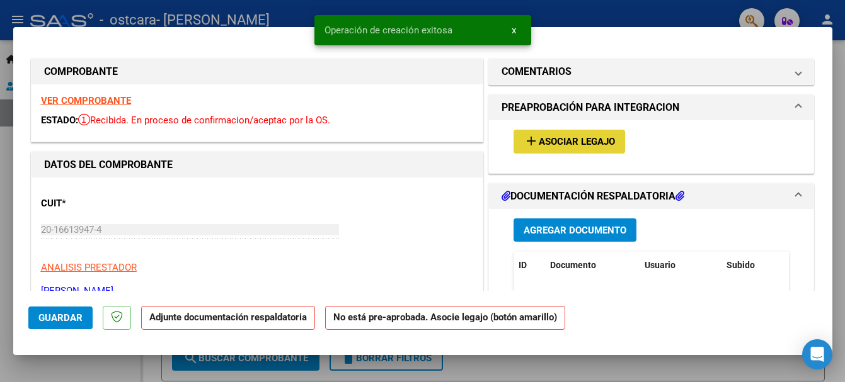
click at [581, 140] on span "Asociar Legajo" at bounding box center [576, 142] width 76 height 11
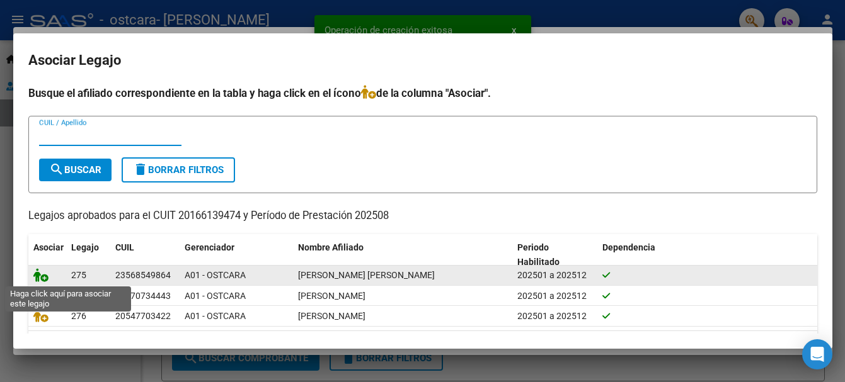
click at [38, 278] on icon at bounding box center [40, 275] width 15 height 14
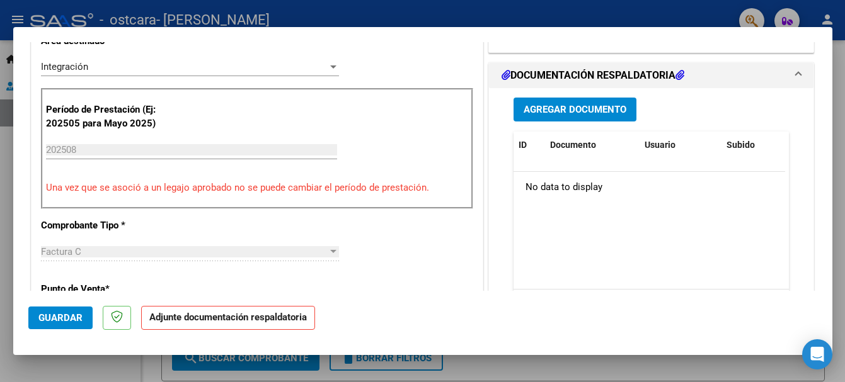
scroll to position [287, 0]
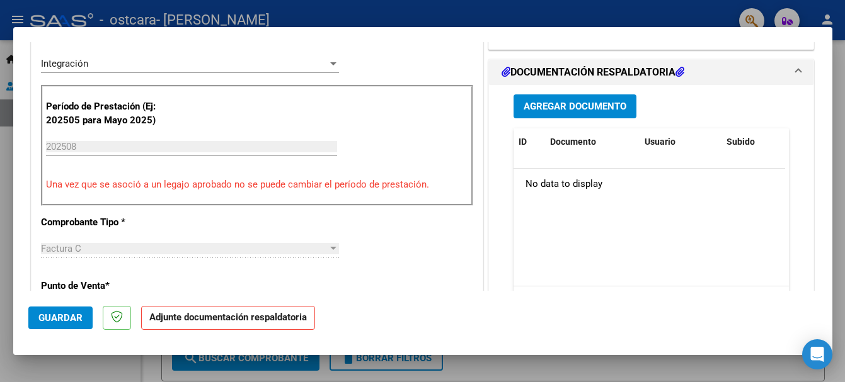
click at [549, 109] on span "Agregar Documento" at bounding box center [574, 106] width 103 height 11
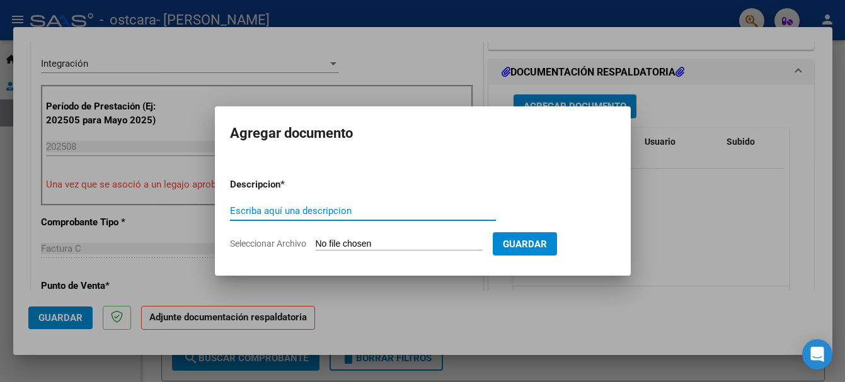
click at [371, 210] on input "Escriba aquí una descripcion" at bounding box center [363, 210] width 266 height 11
type input "asistencia escuela"
click at [372, 242] on input "Seleccionar Archivo" at bounding box center [399, 245] width 167 height 12
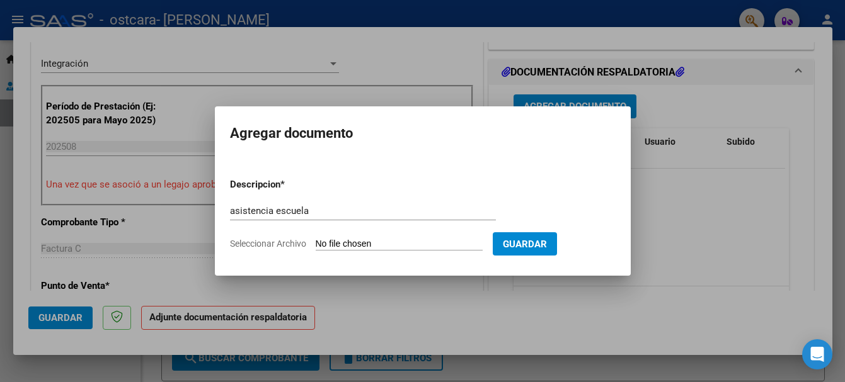
type input "C:\fakepath\escuela .pdf"
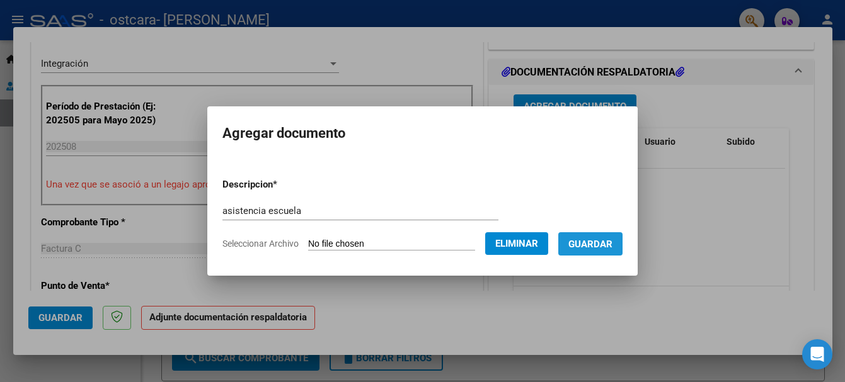
click at [606, 243] on span "Guardar" at bounding box center [590, 244] width 44 height 11
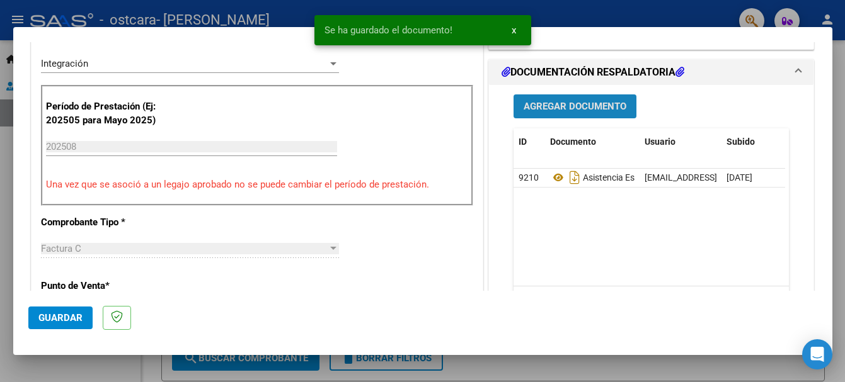
click at [585, 111] on span "Agregar Documento" at bounding box center [574, 106] width 103 height 11
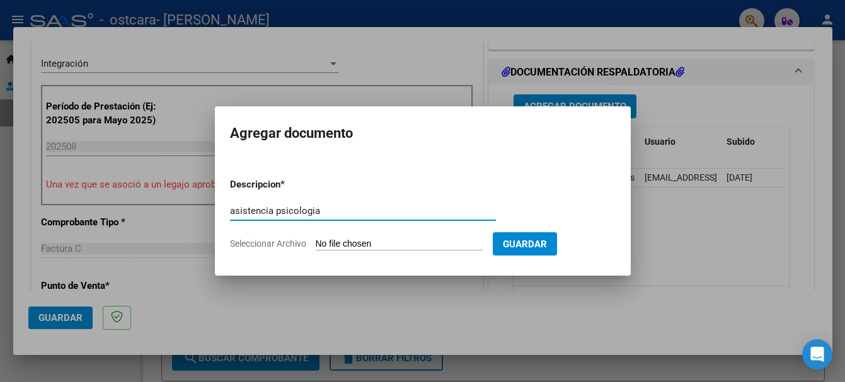
type input "asistencia psicologia"
click at [377, 239] on input "Seleccionar Archivo" at bounding box center [399, 245] width 167 height 12
type input "C:\fakepath\psicóloga .pdf"
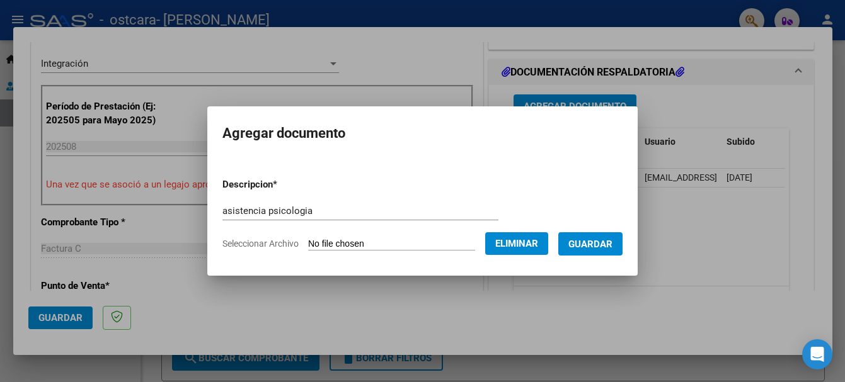
click at [597, 250] on button "Guardar" at bounding box center [590, 243] width 64 height 23
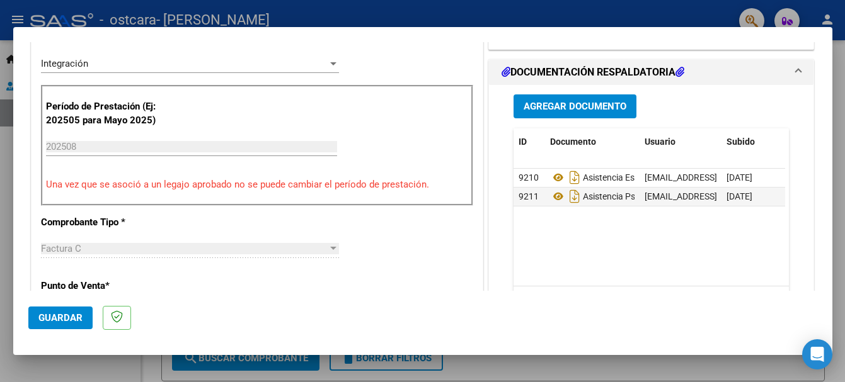
click at [207, 294] on mat-dialog-actions "Guardar" at bounding box center [422, 316] width 789 height 50
click at [78, 321] on span "Guardar" at bounding box center [60, 317] width 44 height 11
